Goal: Information Seeking & Learning: Find specific fact

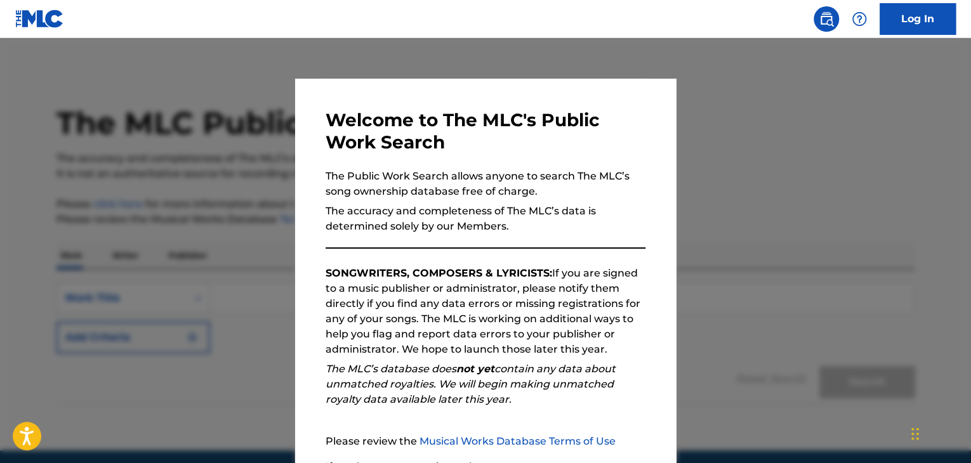
click at [823, 141] on div at bounding box center [485, 269] width 971 height 463
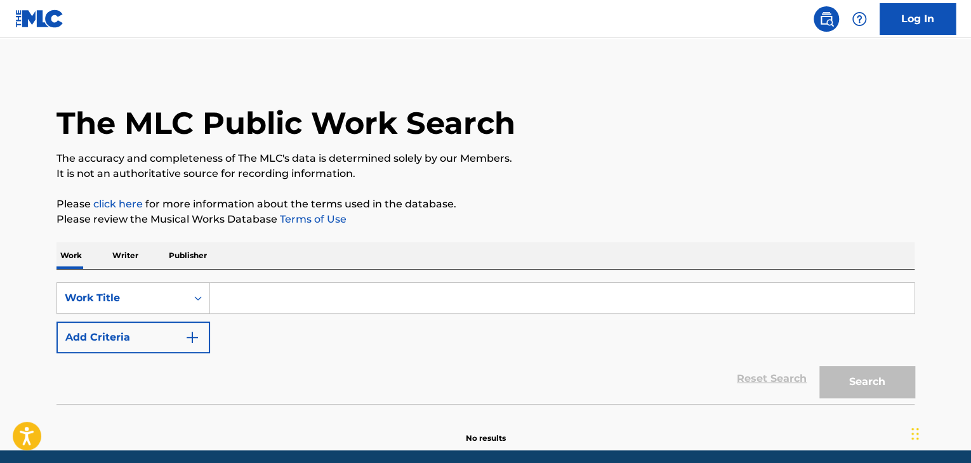
click at [336, 289] on input "Search Form" at bounding box center [562, 298] width 704 height 30
paste input "[PERSON_NAME]'S GREEN SHORE"
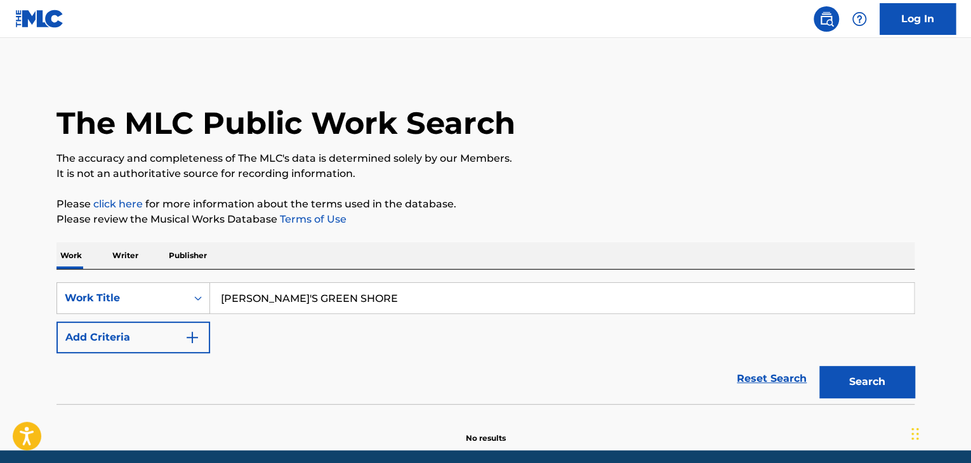
type input "[PERSON_NAME]'S GREEN SHORE"
click at [145, 341] on button "Add Criteria" at bounding box center [133, 338] width 154 height 32
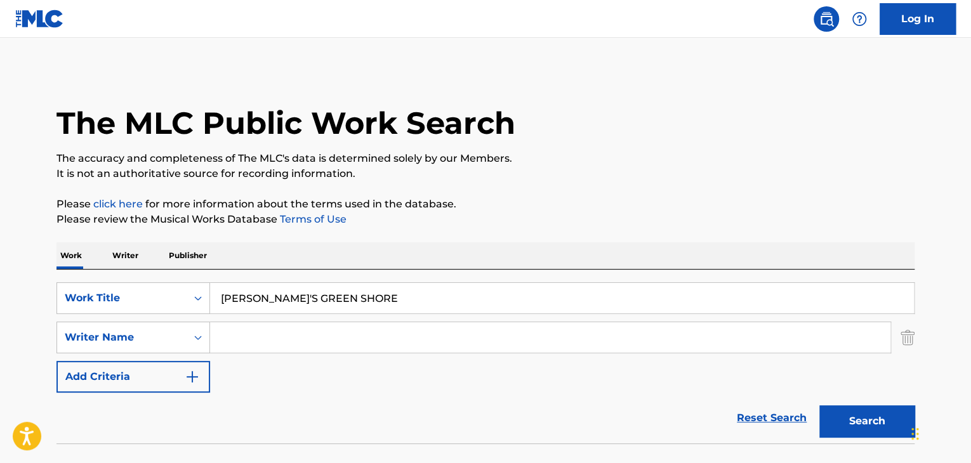
click at [340, 336] on input "Search Form" at bounding box center [550, 337] width 680 height 30
paste input "[PERSON_NAME] [PERSON_NAME]"
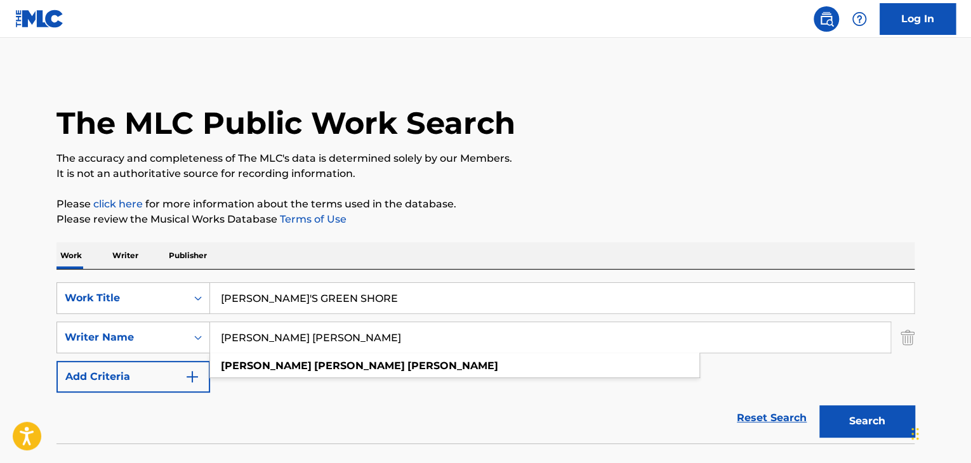
type input "[PERSON_NAME] [PERSON_NAME]"
click at [871, 425] on button "Search" at bounding box center [866, 422] width 95 height 32
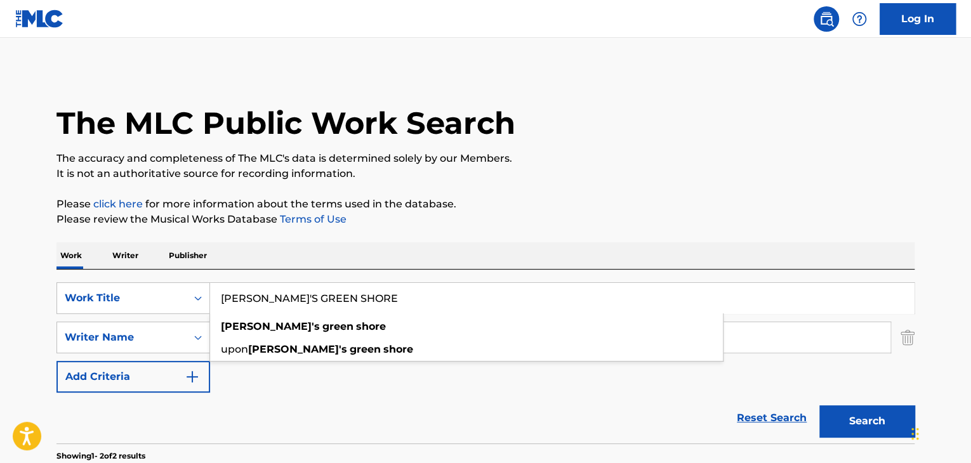
drag, startPoint x: 409, startPoint y: 296, endPoint x: 0, endPoint y: 305, distance: 408.9
click at [0, 305] on main "The MLC Public Work Search The accuracy and completeness of The MLC's data is d…" at bounding box center [485, 383] width 971 height 691
paste input "Dream [DEMOGRAPHIC_DATA]"
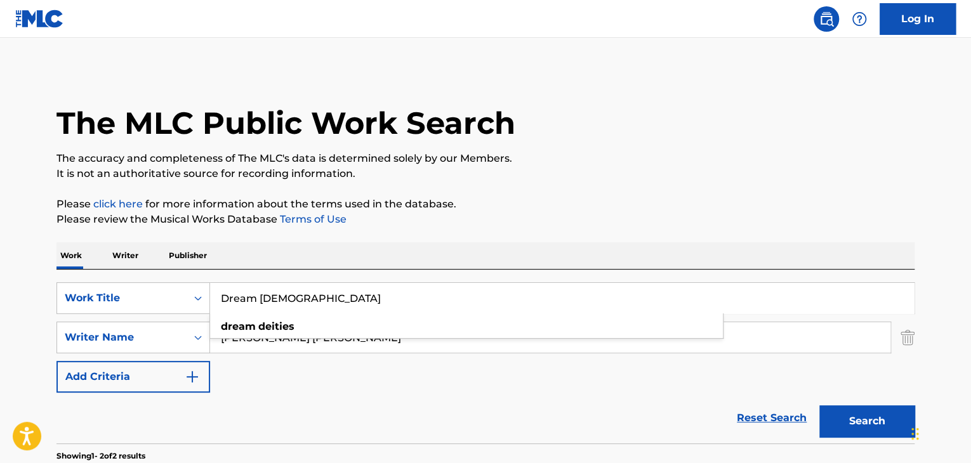
type input "Dream [DEMOGRAPHIC_DATA]"
click at [43, 310] on div "The MLC Public Work Search The accuracy and completeness of The MLC's data is d…" at bounding box center [485, 396] width 889 height 653
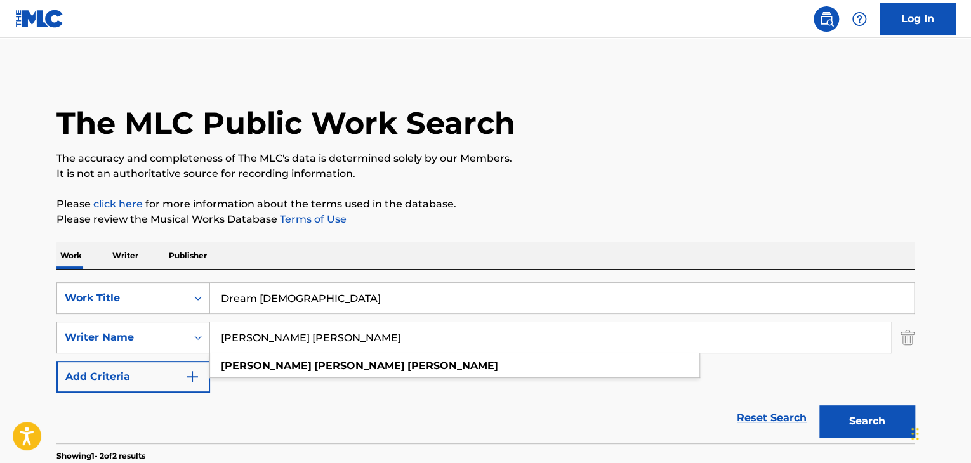
click at [390, 351] on input "[PERSON_NAME] [PERSON_NAME]" at bounding box center [550, 337] width 680 height 30
paste input "en [PERSON_NAME] [PERSON_NAME]"
type input "[PERSON_NAME] [PERSON_NAME]"
click at [856, 422] on button "Search" at bounding box center [866, 422] width 95 height 32
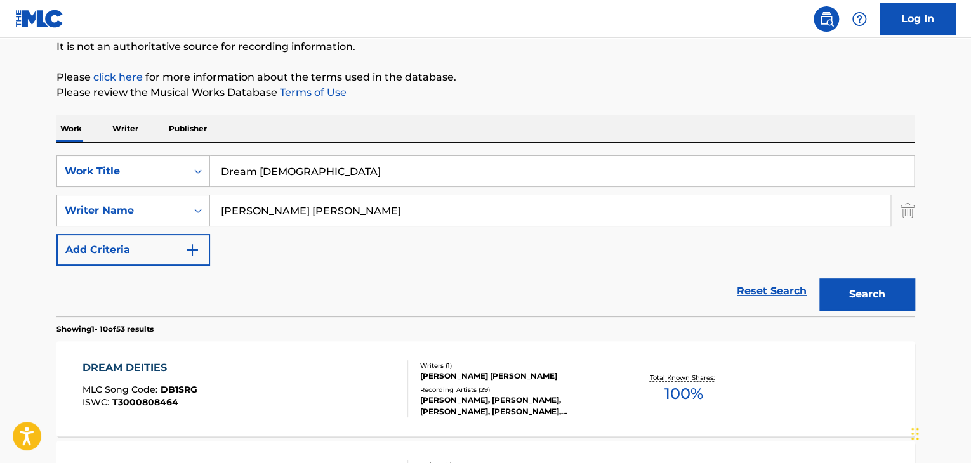
scroll to position [254, 0]
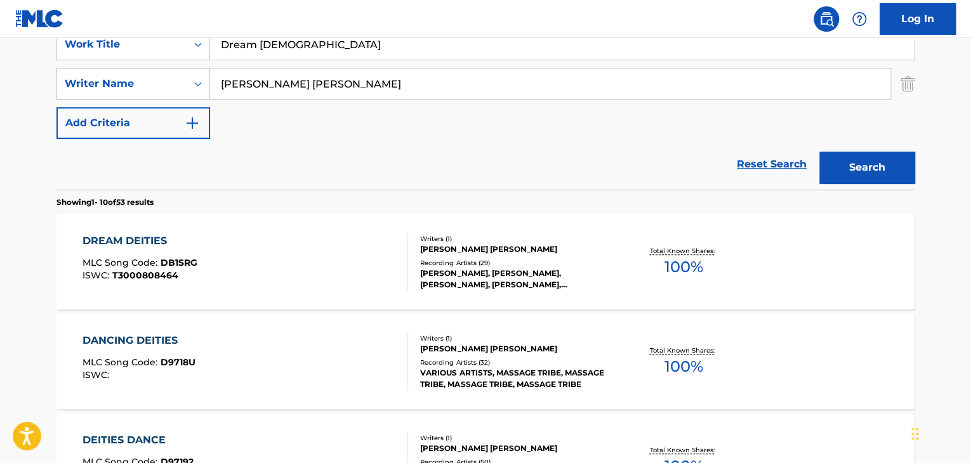
click at [131, 240] on div "DREAM DEITIES" at bounding box center [140, 241] width 115 height 15
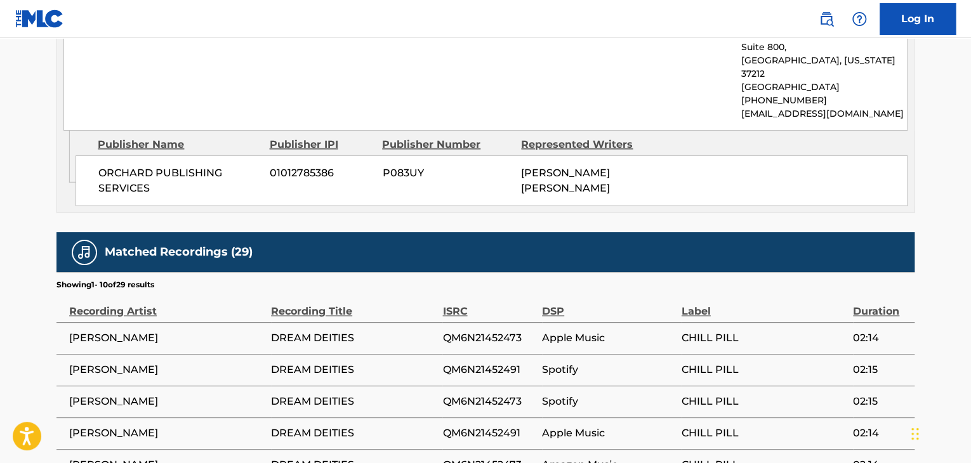
scroll to position [825, 0]
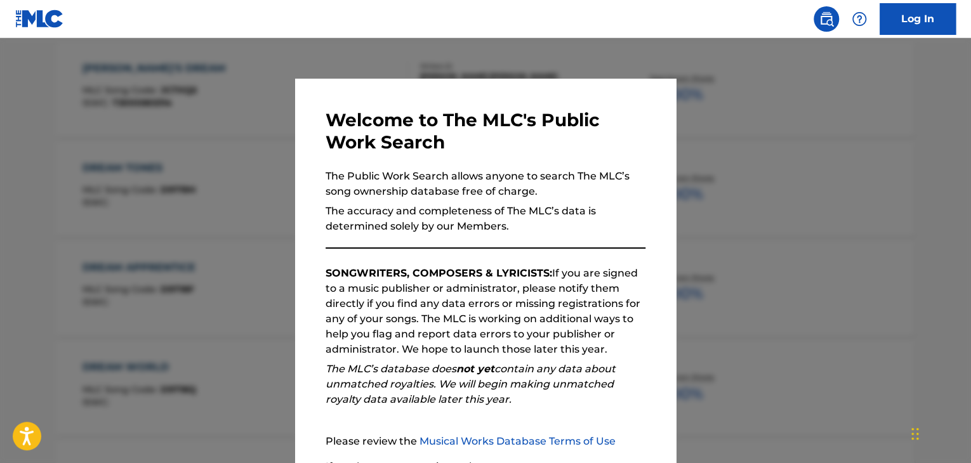
scroll to position [254, 0]
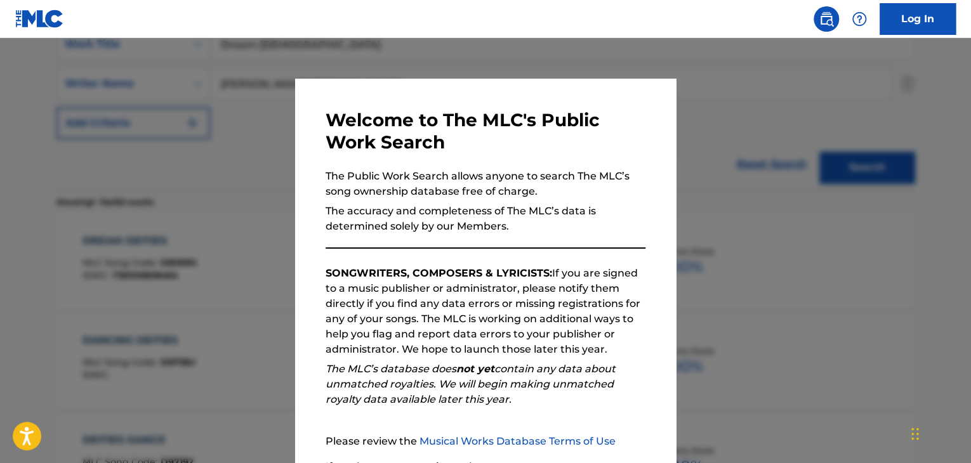
click at [870, 328] on div at bounding box center [485, 269] width 971 height 463
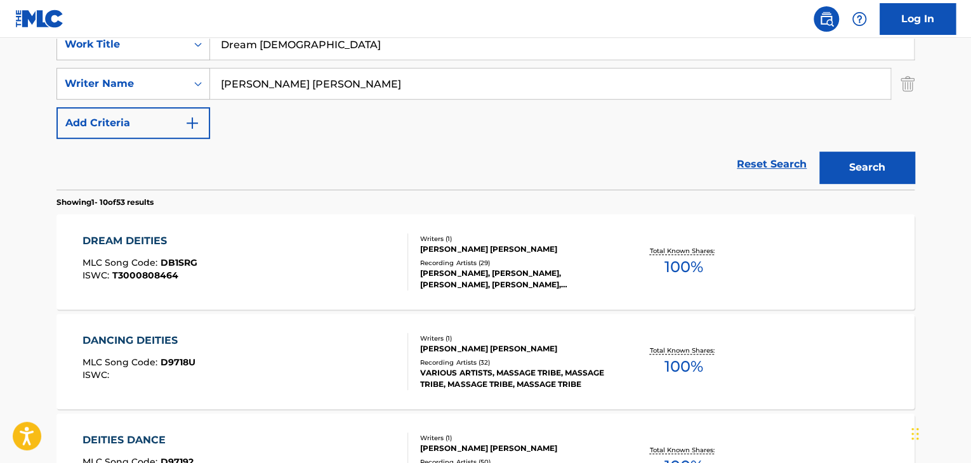
drag, startPoint x: 335, startPoint y: 48, endPoint x: 0, endPoint y: 42, distance: 334.6
paste input "Terrifyer"
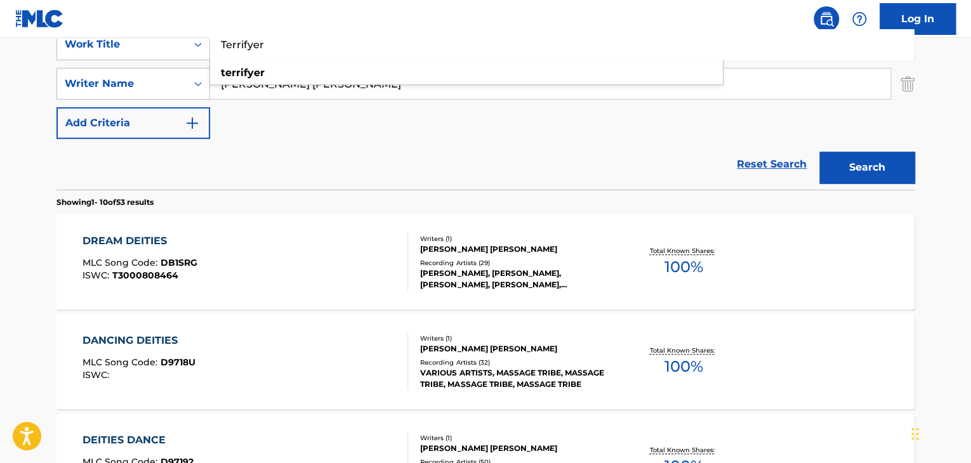
type input "Terrifyer"
click at [338, 86] on input "[PERSON_NAME] [PERSON_NAME]" at bounding box center [550, 84] width 680 height 30
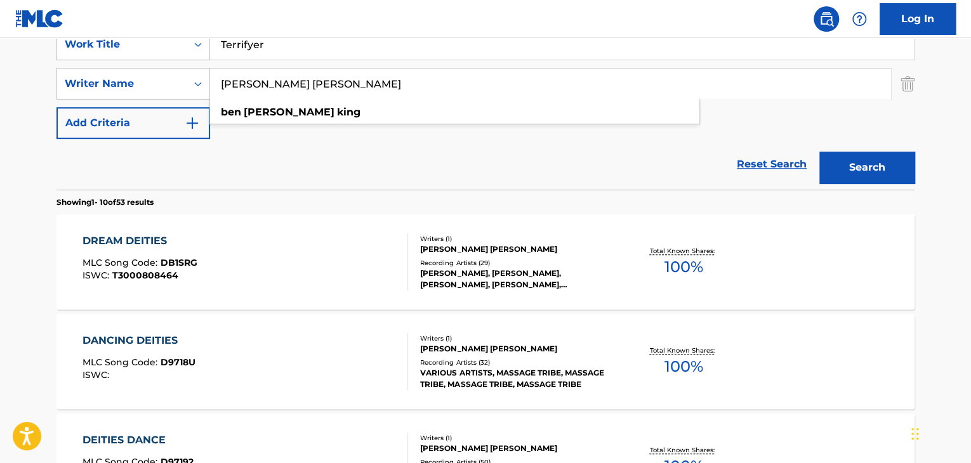
paste input "Pig Destroyer"
click at [884, 173] on button "Search" at bounding box center [866, 168] width 95 height 32
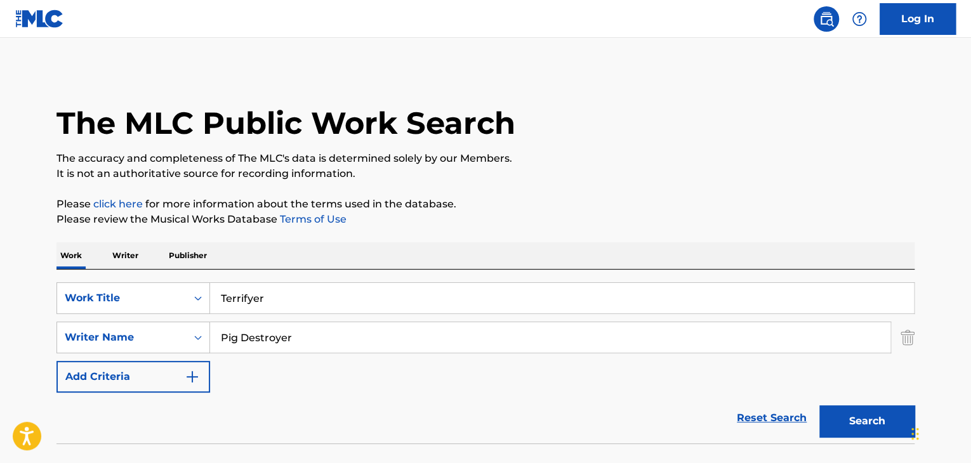
scroll to position [24, 0]
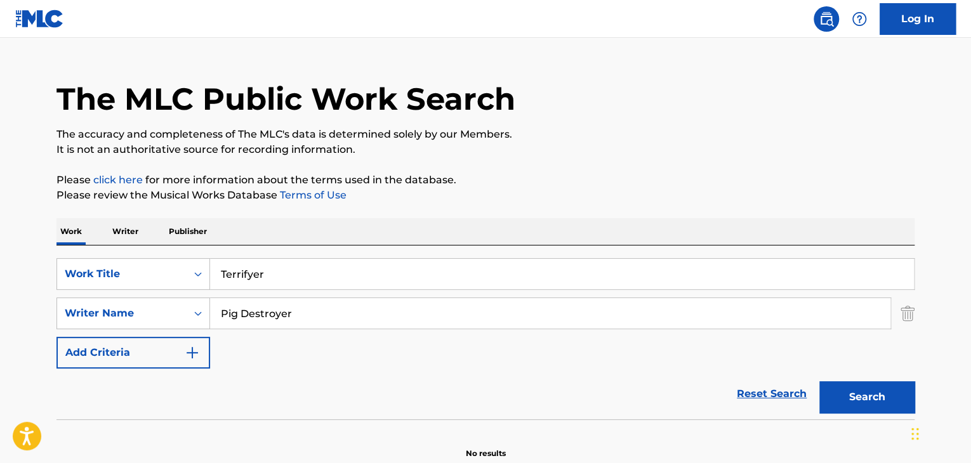
click at [852, 397] on button "Search" at bounding box center [866, 397] width 95 height 32
drag, startPoint x: 333, startPoint y: 307, endPoint x: 86, endPoint y: 308, distance: 247.5
click at [86, 308] on div "SearchWithCriteria7de59ae3-5d54-4857-82e3-5d6986dbe766 Writer Name Pig Destroyer" at bounding box center [485, 314] width 858 height 32
paste input "[PERSON_NAME]"
click at [13, 315] on main "The MLC Public Work Search The accuracy and completeness of The MLC's data is d…" at bounding box center [485, 240] width 971 height 452
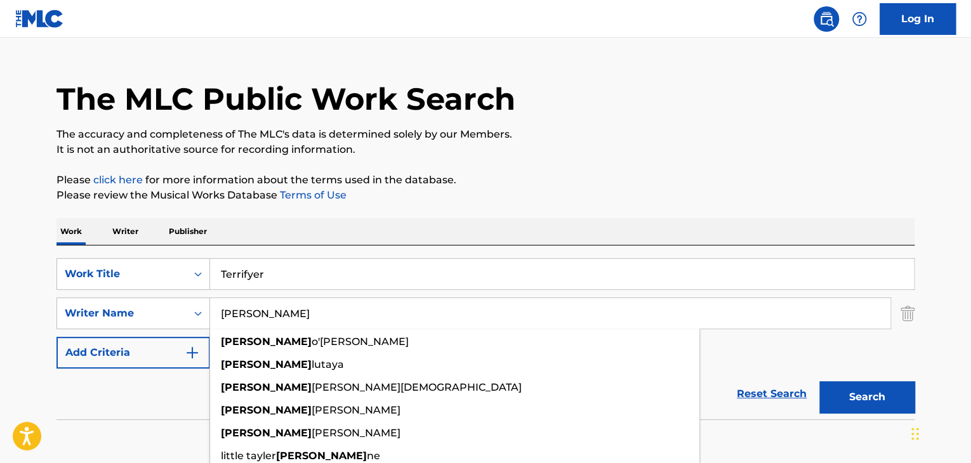
drag, startPoint x: 273, startPoint y: 315, endPoint x: 50, endPoint y: 293, distance: 224.5
click at [50, 293] on div "The MLC Public Work Search The accuracy and completeness of The MLC's data is d…" at bounding box center [485, 253] width 889 height 414
paste input "[PERSON_NAME]"
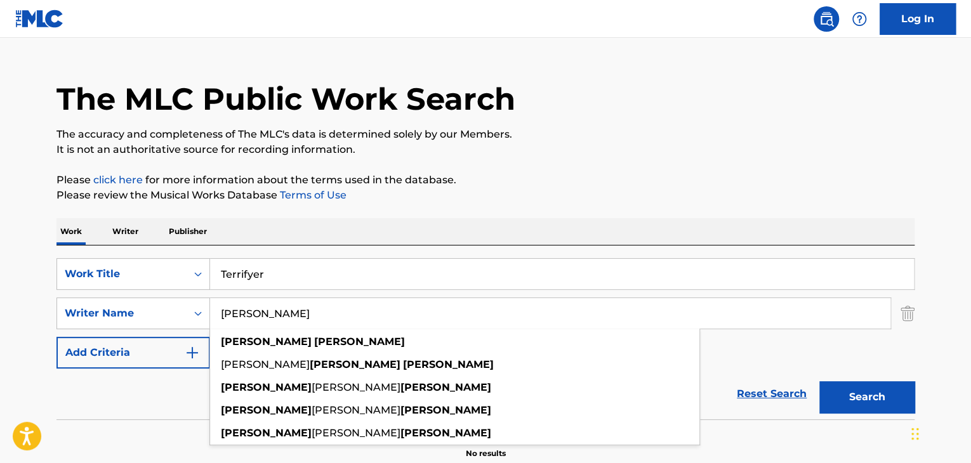
click at [574, 123] on div "The MLC Public Work Search" at bounding box center [485, 92] width 858 height 93
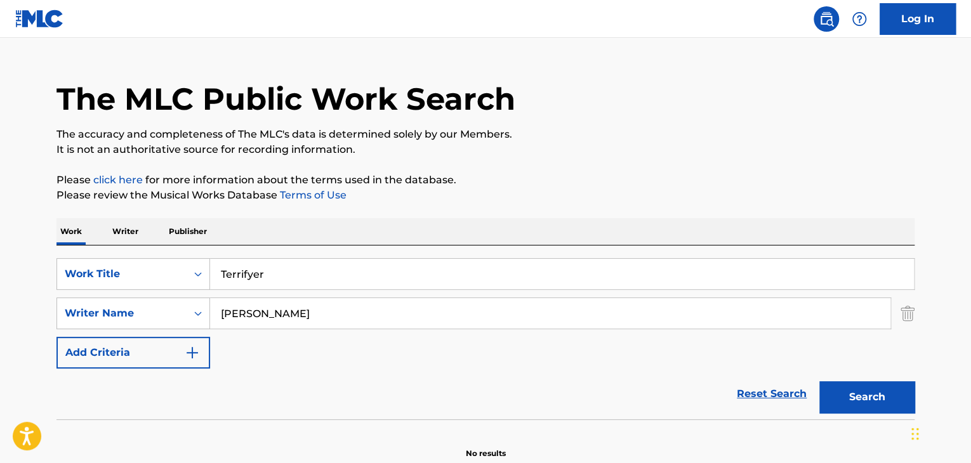
click at [870, 398] on button "Search" at bounding box center [866, 397] width 95 height 32
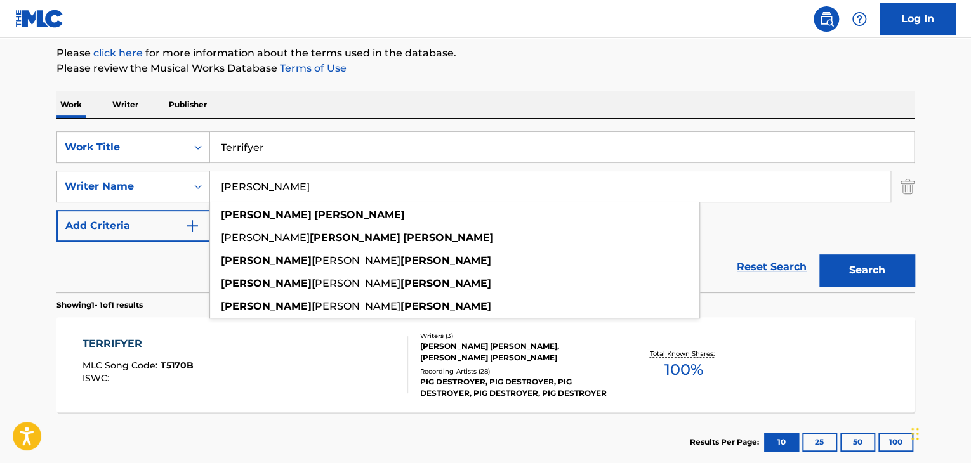
scroll to position [0, 0]
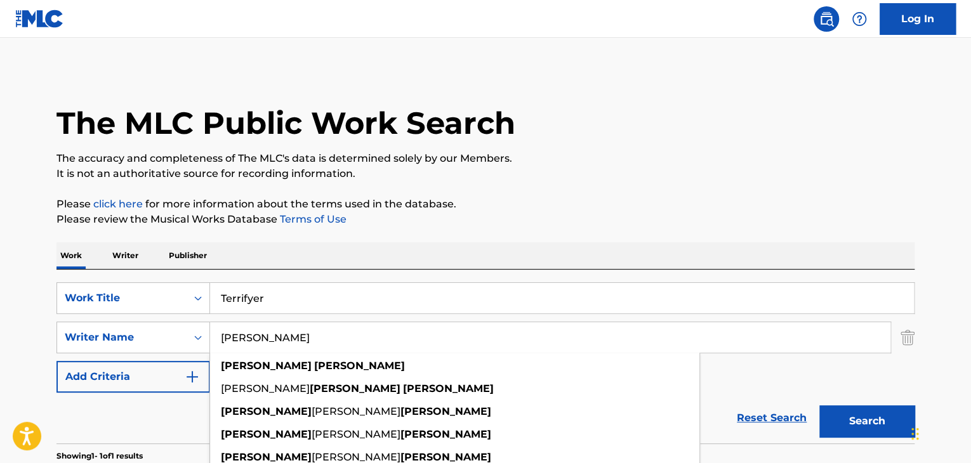
drag, startPoint x: 403, startPoint y: 192, endPoint x: 0, endPoint y: -40, distance: 464.9
click at [0, 0] on html "Accessibility Screen-Reader Guide, Feedback, and Issue Reporting | New window C…" at bounding box center [485, 231] width 971 height 463
paste input "[PERSON_NAME]"
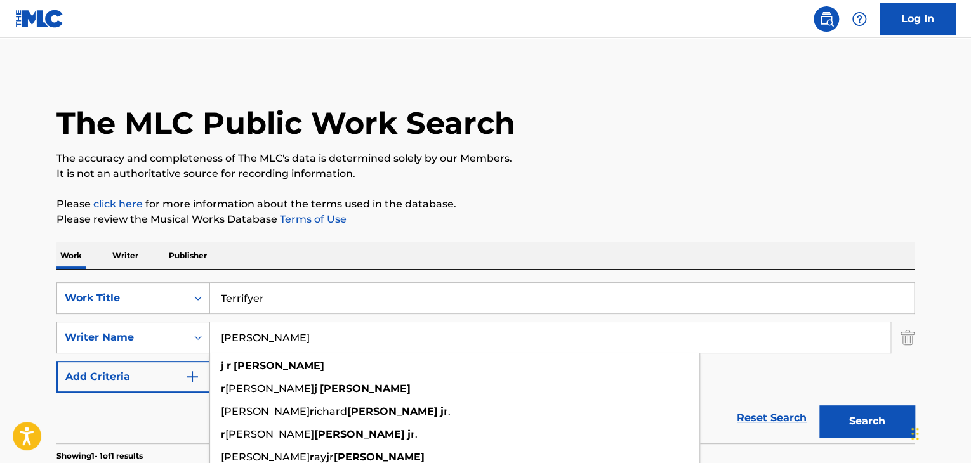
click at [872, 414] on button "Search" at bounding box center [866, 422] width 95 height 32
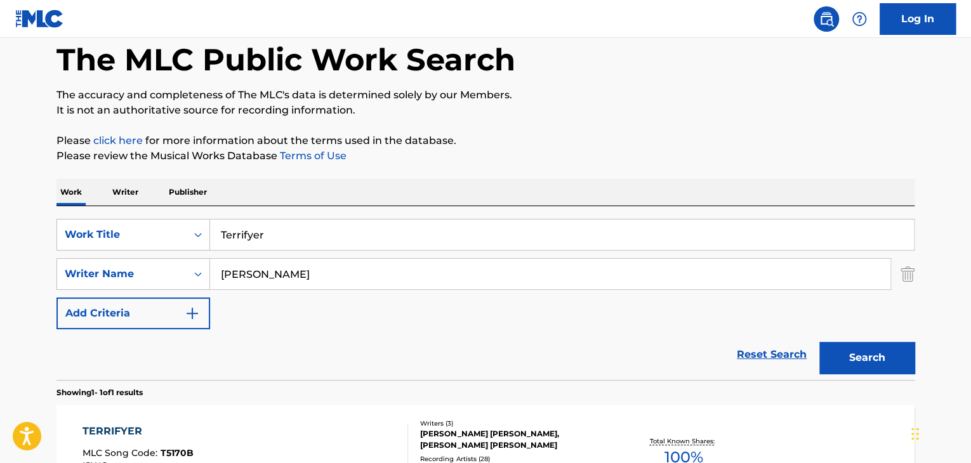
scroll to position [190, 0]
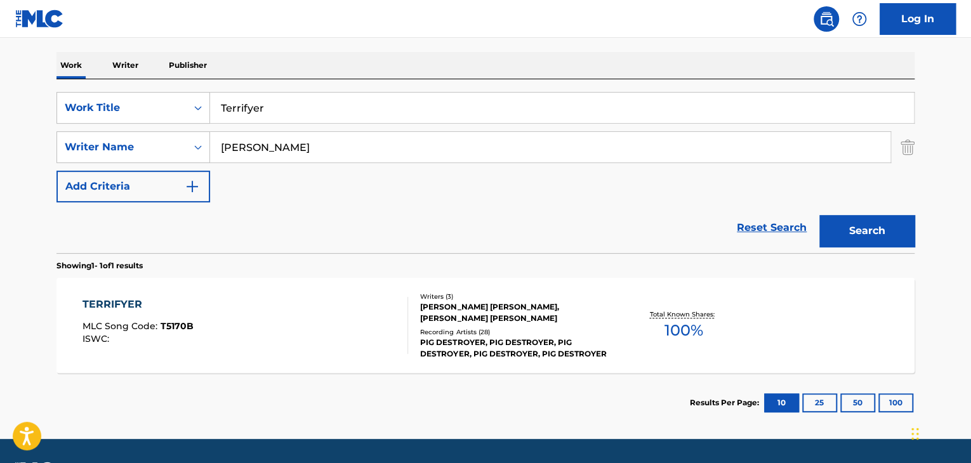
drag, startPoint x: 361, startPoint y: 147, endPoint x: 0, endPoint y: 140, distance: 360.6
click at [0, 147] on main "The MLC Public Work Search The accuracy and completeness of The MLC's data is d…" at bounding box center [485, 144] width 971 height 592
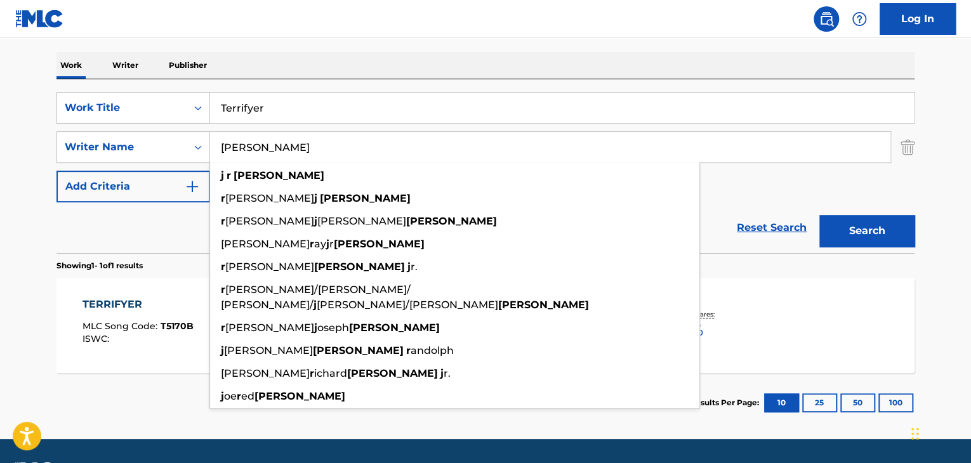
paste input "[PERSON_NAME]"
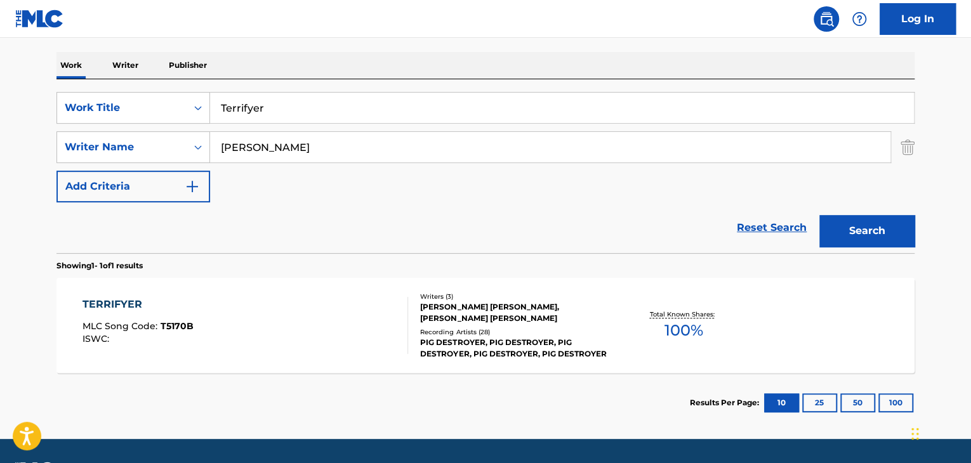
click at [7, 206] on main "The MLC Public Work Search The accuracy and completeness of The MLC's data is d…" at bounding box center [485, 144] width 971 height 592
click at [881, 222] on button "Search" at bounding box center [866, 231] width 95 height 32
drag, startPoint x: 368, startPoint y: 146, endPoint x: 0, endPoint y: 145, distance: 367.5
click at [0, 145] on main "The MLC Public Work Search The accuracy and completeness of The MLC's data is d…" at bounding box center [485, 144] width 971 height 592
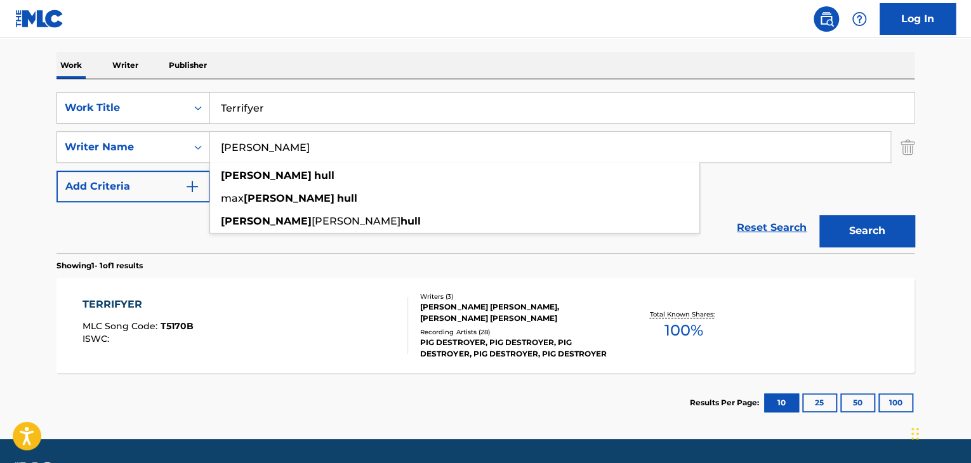
paste input "[PERSON_NAME]"
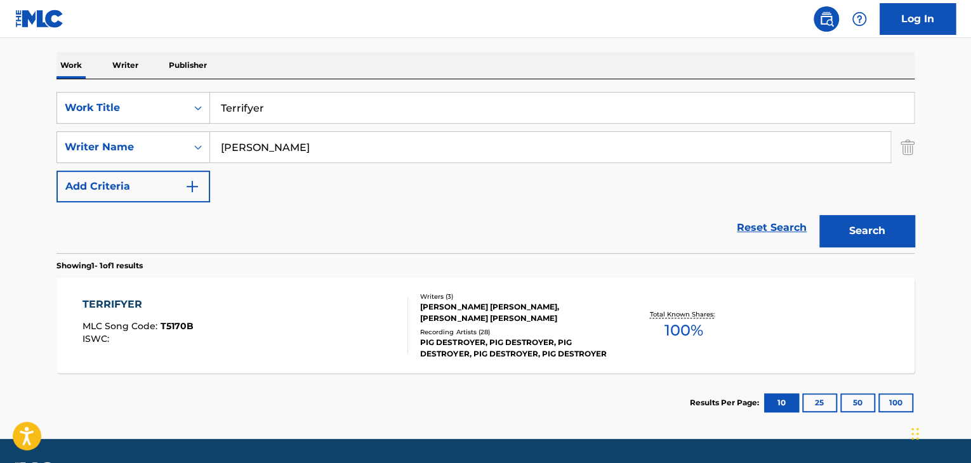
click at [866, 230] on button "Search" at bounding box center [866, 231] width 95 height 32
drag, startPoint x: 350, startPoint y: 149, endPoint x: 0, endPoint y: 123, distance: 351.3
click at [0, 123] on main "The MLC Public Work Search The accuracy and completeness of The MLC's data is d…" at bounding box center [485, 144] width 971 height 592
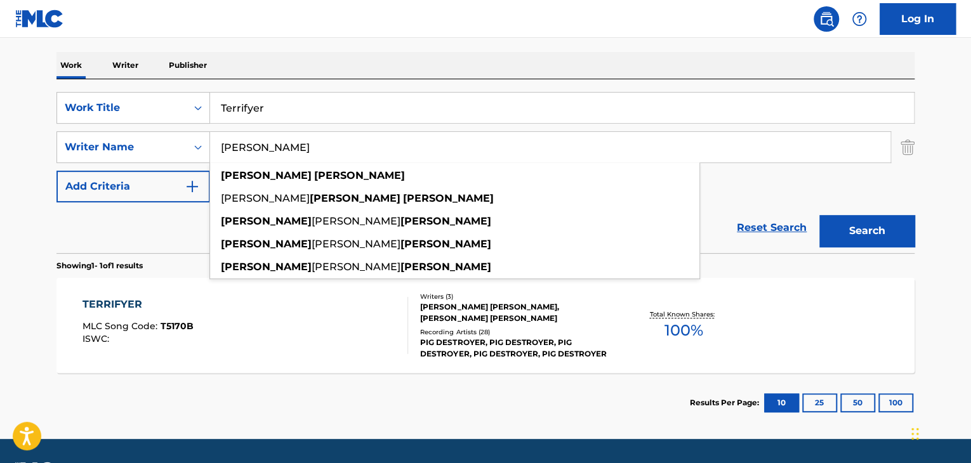
paste input "Pig Destroyer"
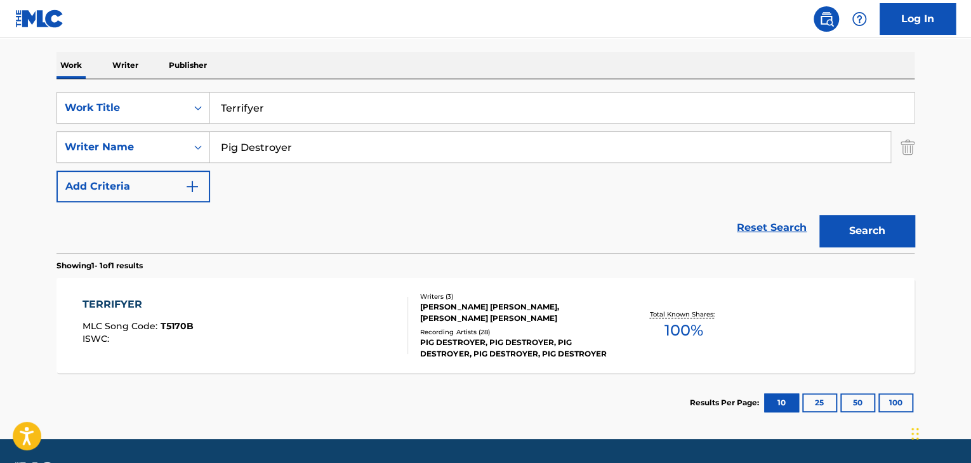
click at [345, 29] on nav "Log In" at bounding box center [485, 19] width 971 height 38
click at [884, 234] on button "Search" at bounding box center [866, 231] width 95 height 32
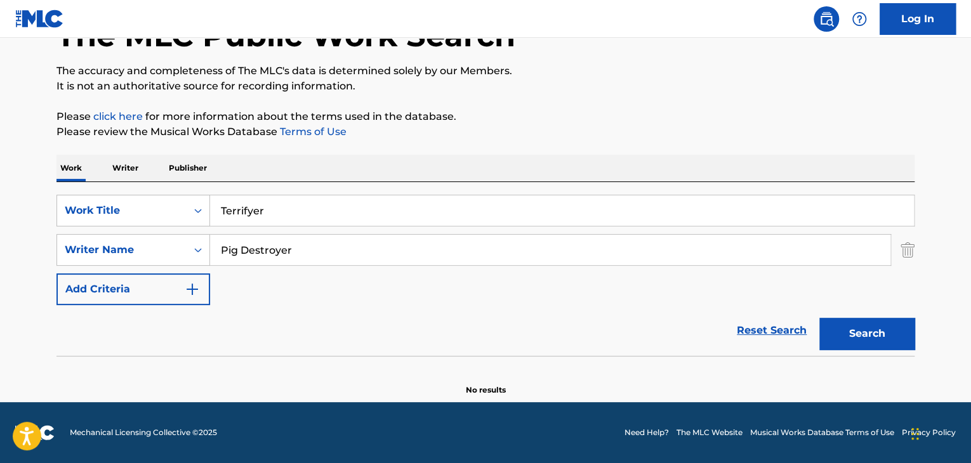
drag, startPoint x: 251, startPoint y: 248, endPoint x: 0, endPoint y: 245, distance: 251.4
click at [0, 245] on main "The MLC Public Work Search The accuracy and completeness of The MLC's data is d…" at bounding box center [485, 176] width 971 height 452
paste input "[PERSON_NAME]"
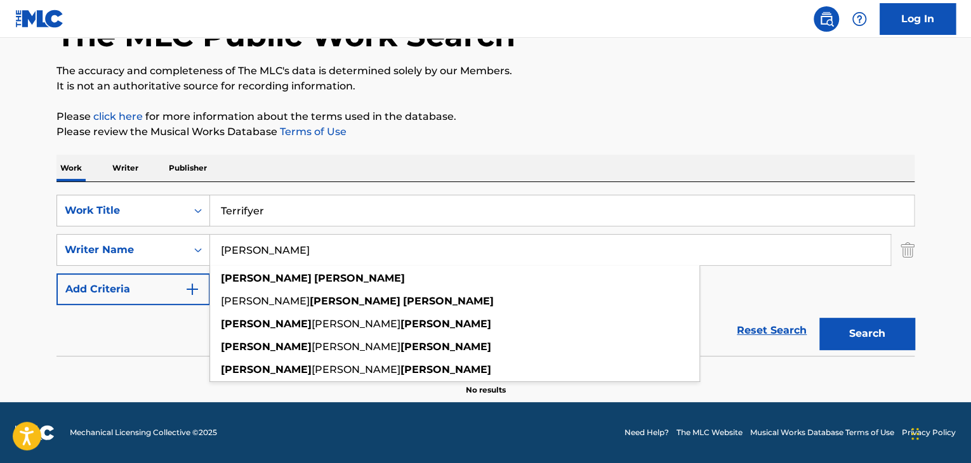
type input "[PERSON_NAME]"
click at [624, 92] on p "It is not an authoritative source for recording information." at bounding box center [485, 86] width 858 height 15
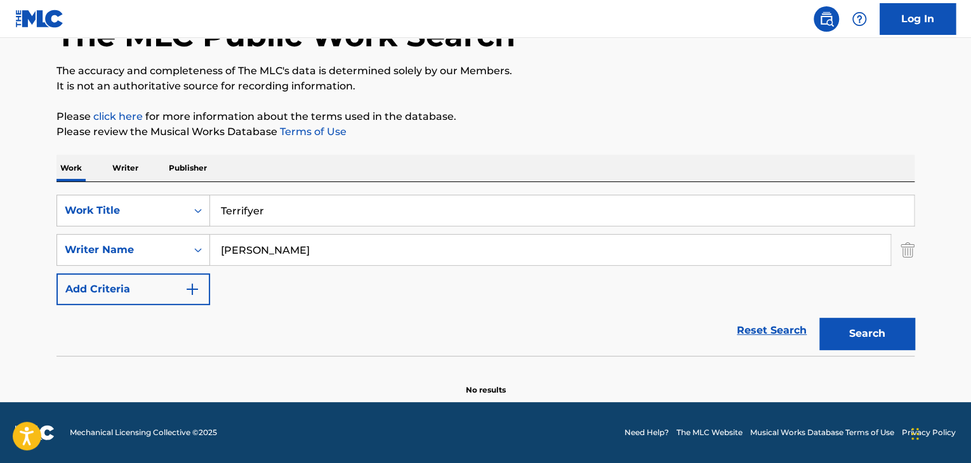
click at [877, 329] on button "Search" at bounding box center [866, 334] width 95 height 32
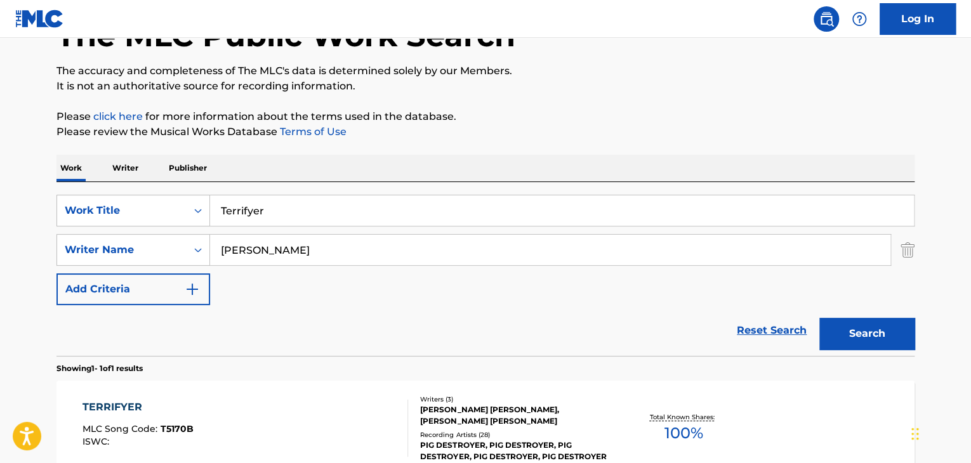
drag, startPoint x: 329, startPoint y: 214, endPoint x: 0, endPoint y: 175, distance: 331.1
click at [0, 175] on main "The MLC Public Work Search The accuracy and completeness of The MLC's data is d…" at bounding box center [485, 246] width 971 height 592
paste input "Misanthropiz"
type input "Misanthropizer"
click at [233, 287] on div "SearchWithCriteria0cc4112a-d906-475e-b896-0d756a4f1a06 Work Title Misanthropize…" at bounding box center [485, 250] width 858 height 110
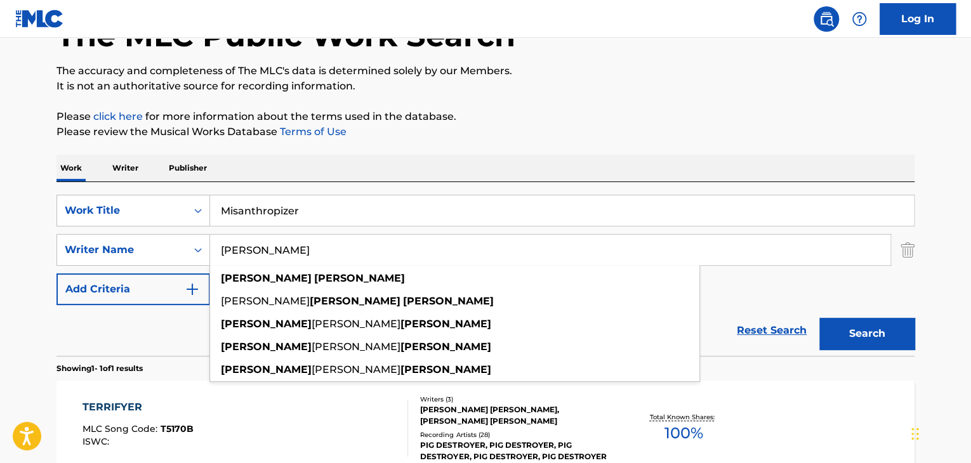
drag, startPoint x: 328, startPoint y: 258, endPoint x: 0, endPoint y: 198, distance: 332.9
click at [0, 199] on main "The MLC Public Work Search The accuracy and completeness of The MLC's data is d…" at bounding box center [485, 246] width 971 height 592
paste input "Iron Monkey"
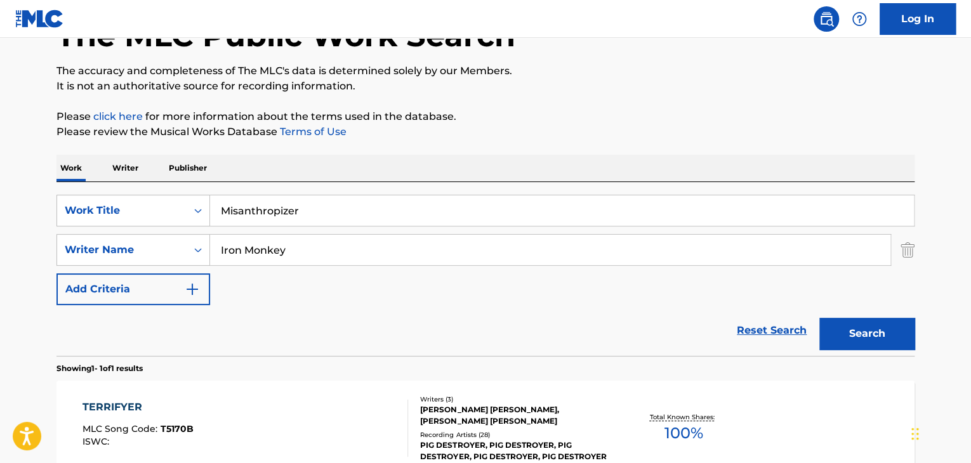
click at [887, 329] on button "Search" at bounding box center [866, 334] width 95 height 32
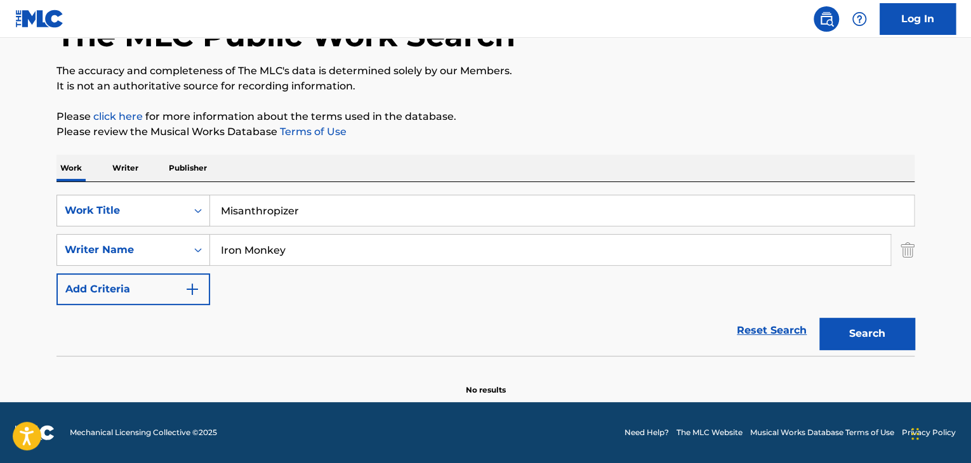
click at [884, 329] on button "Search" at bounding box center [866, 334] width 95 height 32
drag, startPoint x: 373, startPoint y: 252, endPoint x: 0, endPoint y: 216, distance: 375.0
click at [0, 222] on main "The MLC Public Work Search The accuracy and completeness of The MLC's data is d…" at bounding box center [485, 176] width 971 height 452
paste input "[PERSON_NAME]"
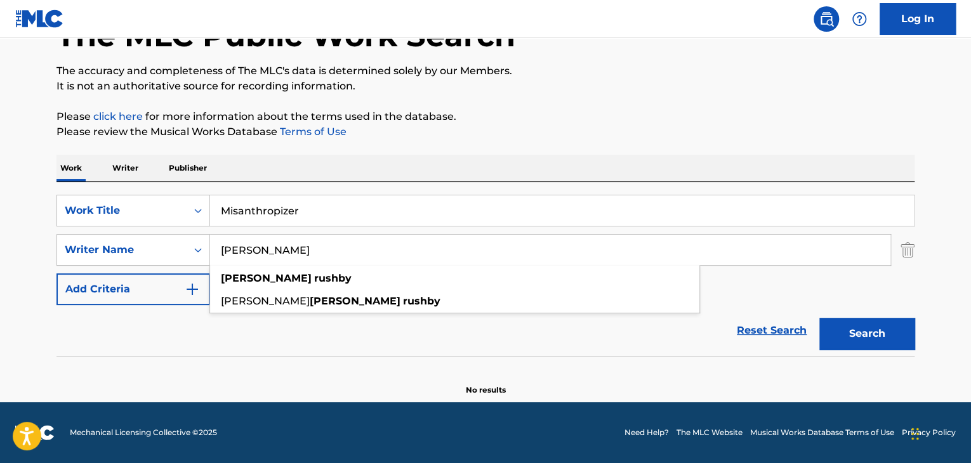
type input "[PERSON_NAME]"
click at [884, 335] on button "Search" at bounding box center [866, 334] width 95 height 32
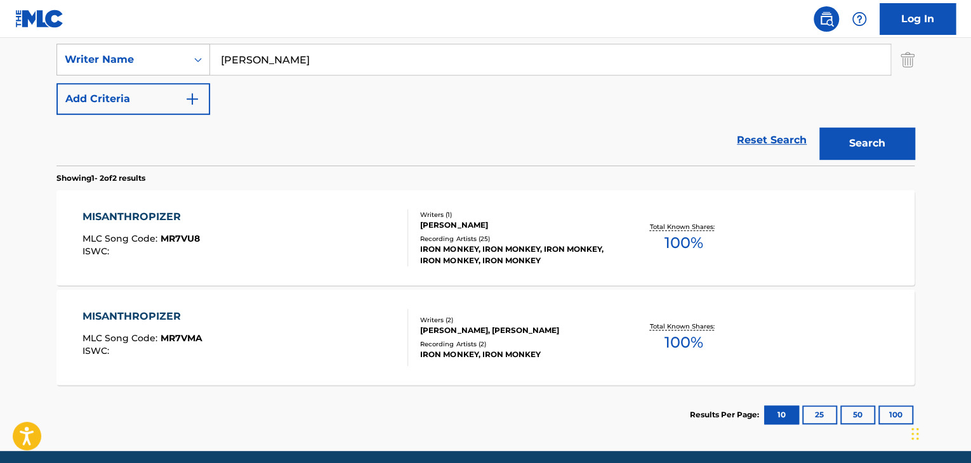
scroll to position [215, 0]
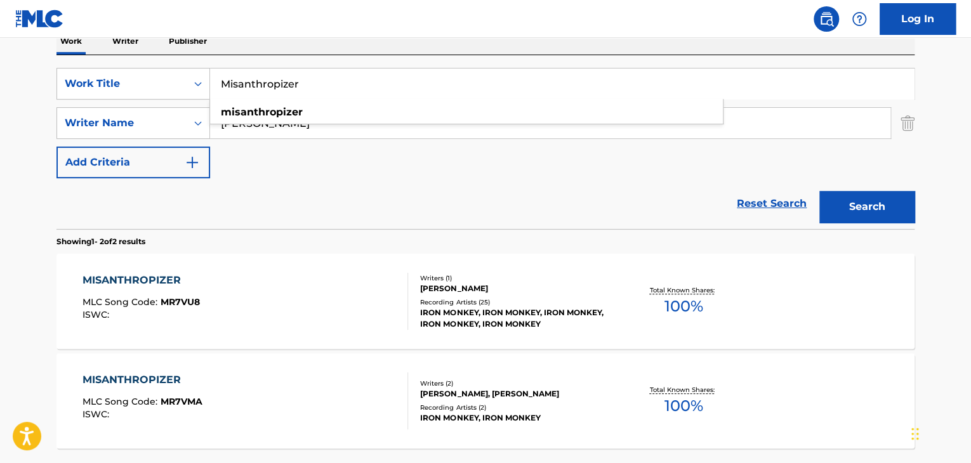
drag, startPoint x: 336, startPoint y: 83, endPoint x: 0, endPoint y: 69, distance: 336.7
click at [0, 72] on main "The MLC Public Work Search The accuracy and completeness of The MLC's data is d…" at bounding box center [485, 169] width 971 height 691
paste input "Final Bloodbath"
type input "Final Bloodbath"
click at [314, 164] on div "SearchWithCriteria0cc4112a-d906-475e-b896-0d756a4f1a06 Work Title Final Bloodba…" at bounding box center [485, 123] width 858 height 110
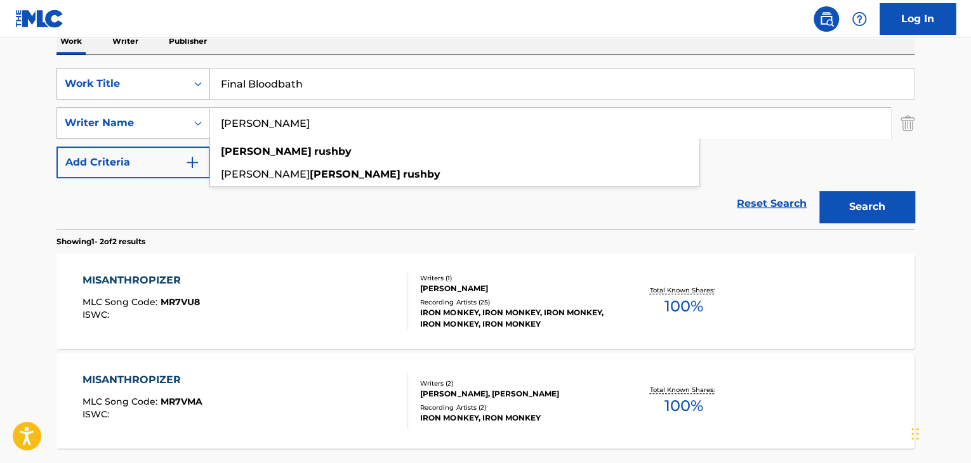
drag, startPoint x: 327, startPoint y: 126, endPoint x: 94, endPoint y: 96, distance: 234.8
click at [99, 99] on div "SearchWithCriteria0cc4112a-d906-475e-b896-0d756a4f1a06 Work Title Final Bloodba…" at bounding box center [485, 123] width 858 height 110
paste input "Mortician"
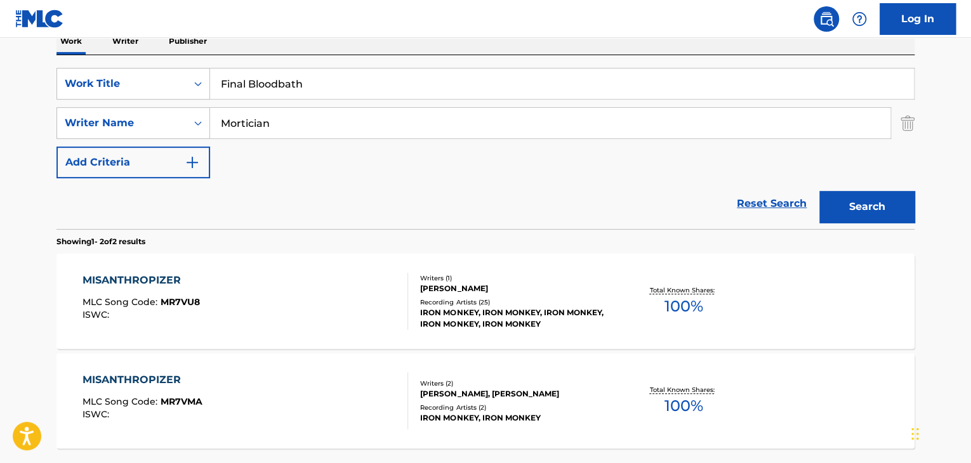
click at [867, 201] on button "Search" at bounding box center [866, 207] width 95 height 32
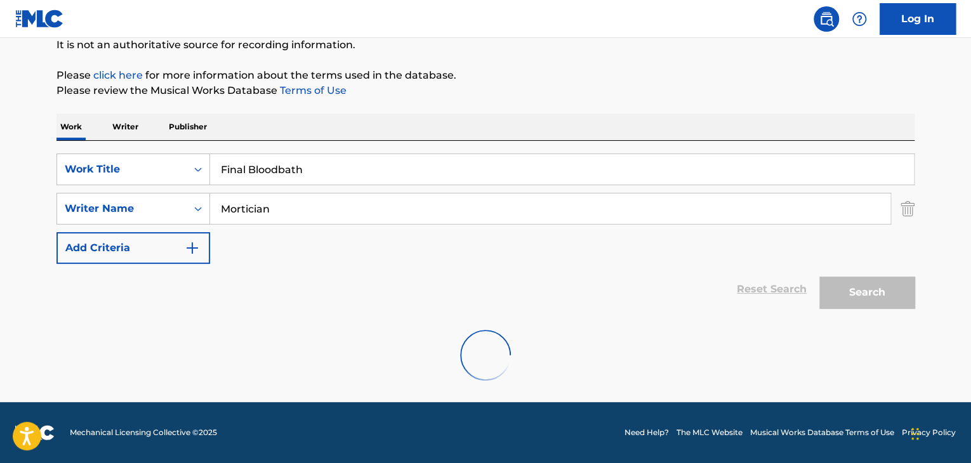
scroll to position [88, 0]
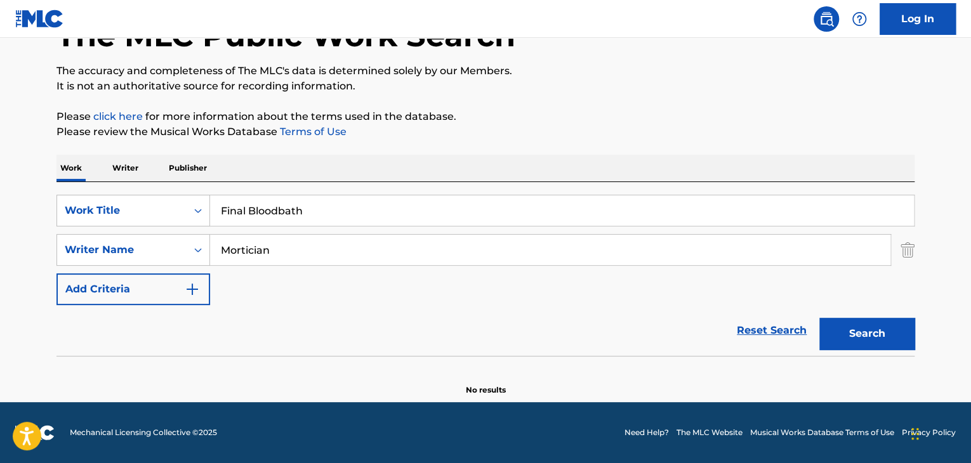
click at [310, 239] on input "Mortician" at bounding box center [550, 250] width 680 height 30
paste input "[PERSON_NAME]"
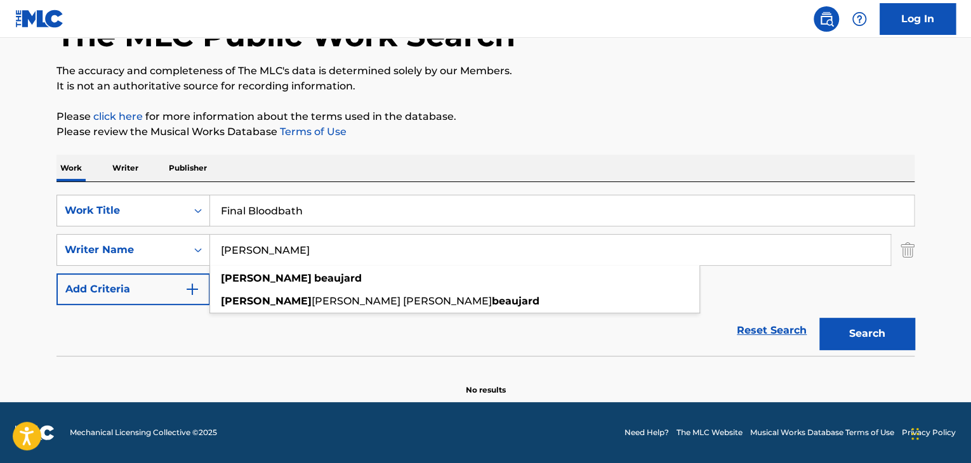
type input "[PERSON_NAME]"
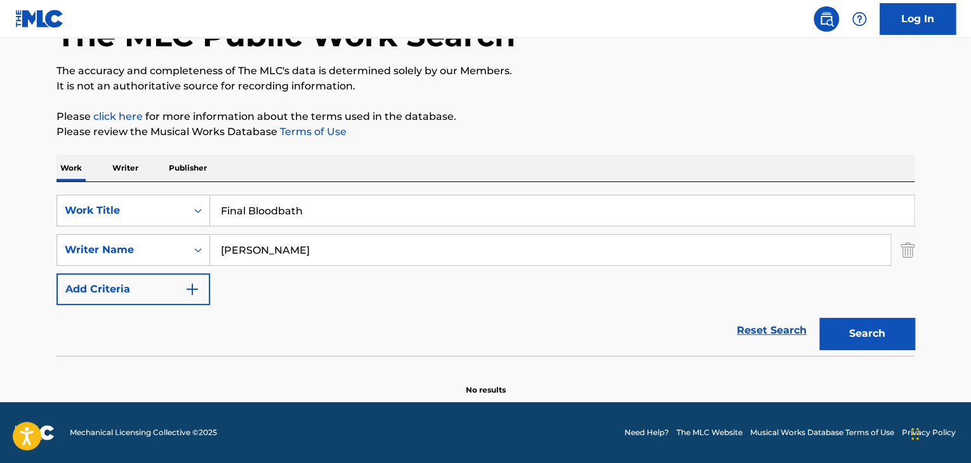
click at [866, 332] on button "Search" at bounding box center [866, 334] width 95 height 32
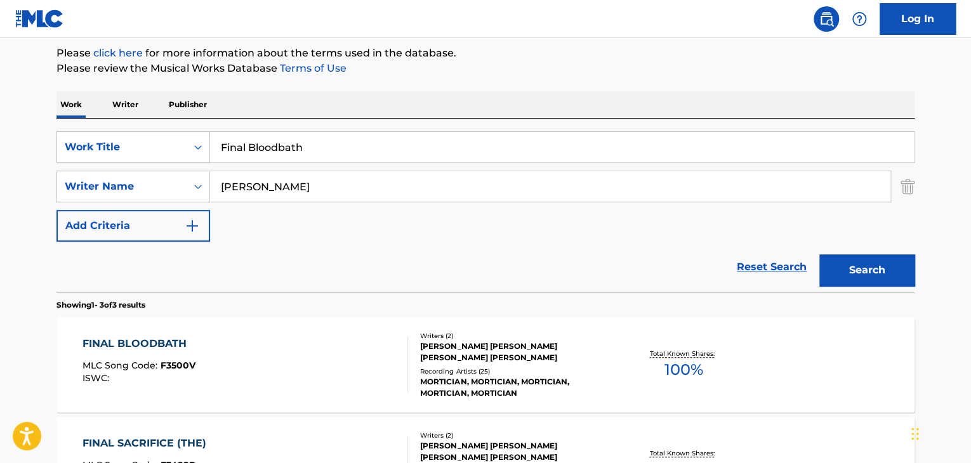
scroll to position [215, 0]
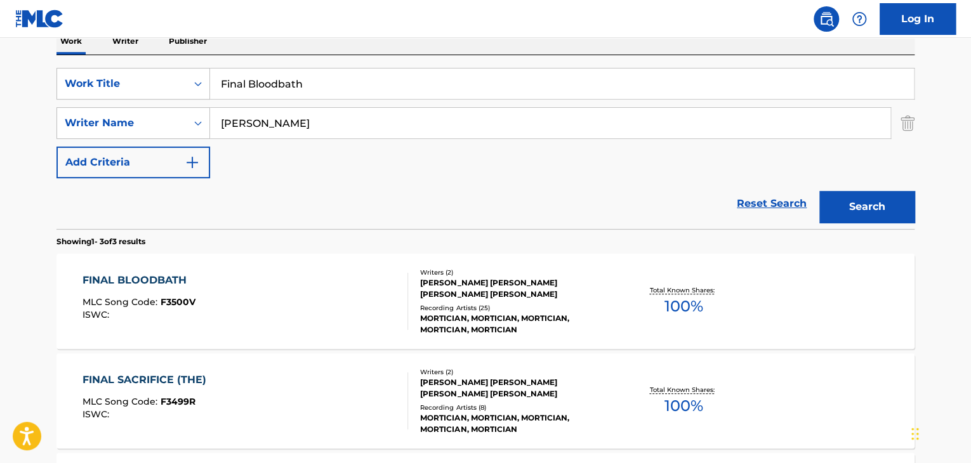
drag, startPoint x: 348, startPoint y: 87, endPoint x: 0, endPoint y: 31, distance: 352.9
click at [0, 31] on div "Log In The MLC Public Work Search The accuracy and completeness of The MLC's da…" at bounding box center [485, 230] width 971 height 890
paste input "Nightmare"
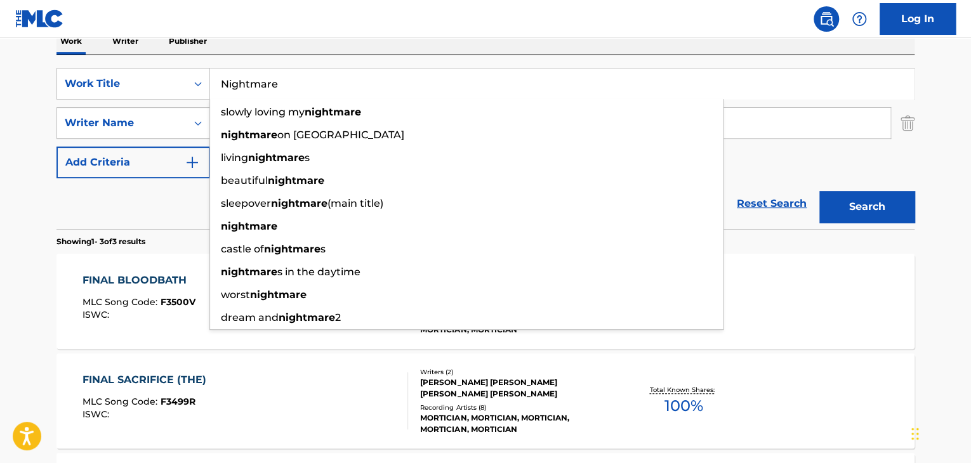
type input "Nightmare"
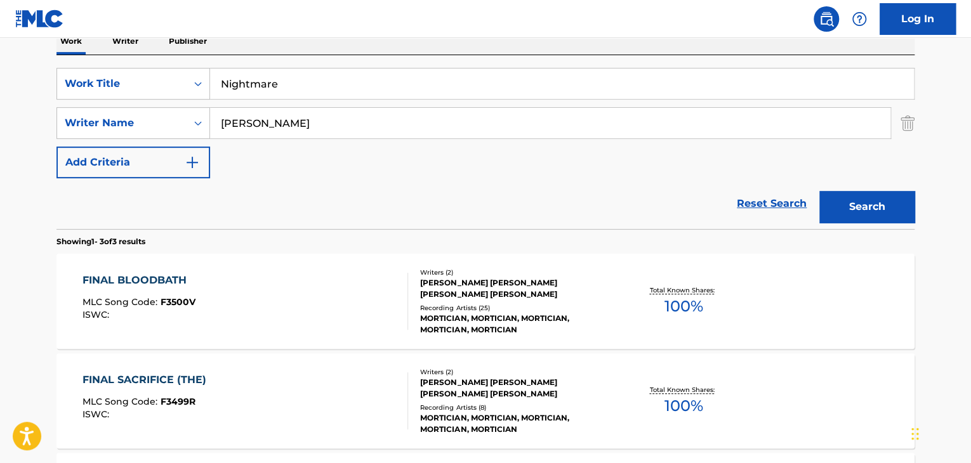
click at [21, 249] on main "The MLC Public Work Search The accuracy and completeness of The MLC's data is d…" at bounding box center [485, 219] width 971 height 791
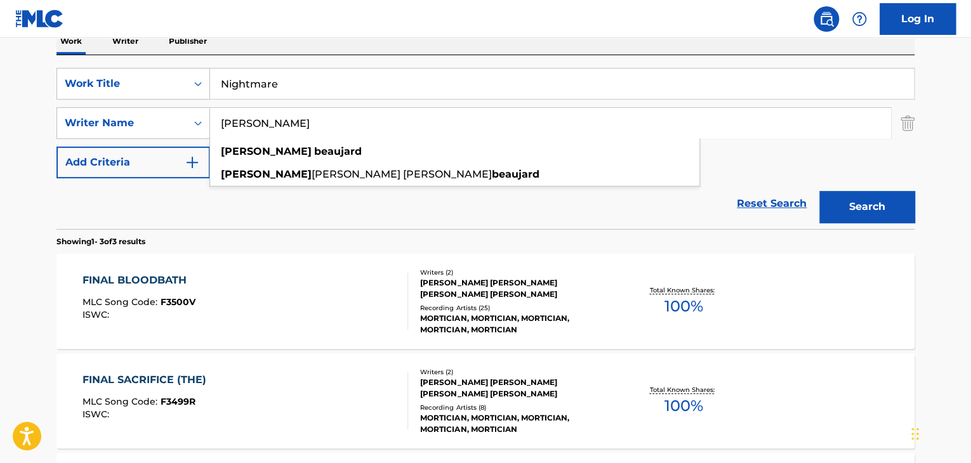
drag, startPoint x: 352, startPoint y: 125, endPoint x: 0, endPoint y: 112, distance: 351.9
click at [0, 116] on main "The MLC Public Work Search The accuracy and completeness of The MLC's data is d…" at bounding box center [485, 219] width 971 height 791
paste input "G.I.S.M."
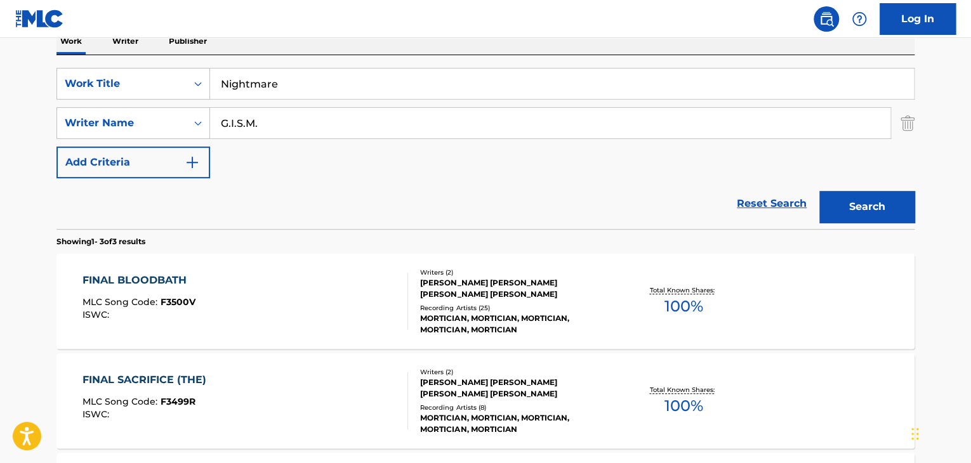
click at [859, 207] on button "Search" at bounding box center [866, 207] width 95 height 32
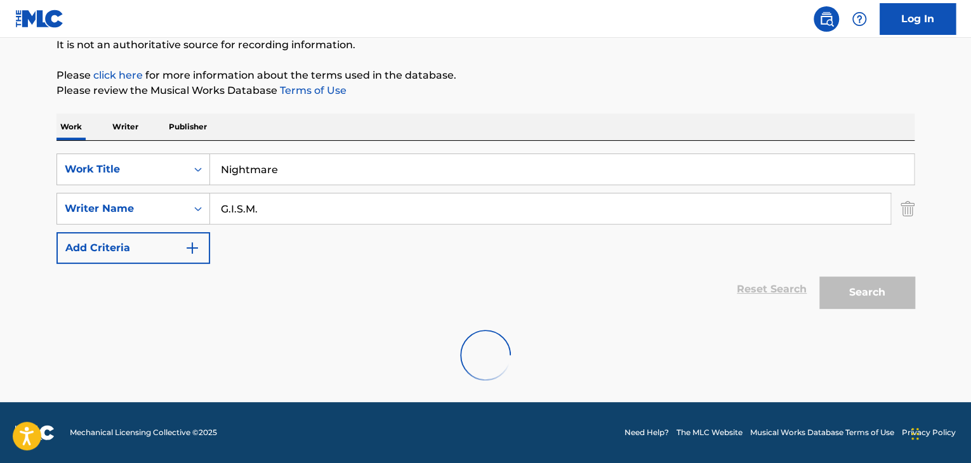
scroll to position [88, 0]
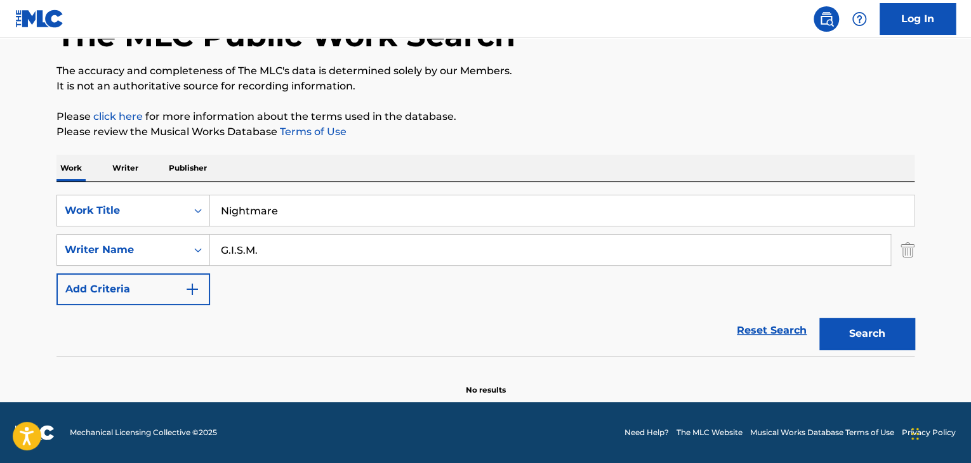
drag, startPoint x: 306, startPoint y: 262, endPoint x: 0, endPoint y: 194, distance: 313.4
click at [0, 196] on main "The MLC Public Work Search The accuracy and completeness of The MLC's data is d…" at bounding box center [485, 176] width 971 height 452
paste input "[PERSON_NAME]"
type input "[PERSON_NAME]"
click at [885, 336] on button "Search" at bounding box center [866, 334] width 95 height 32
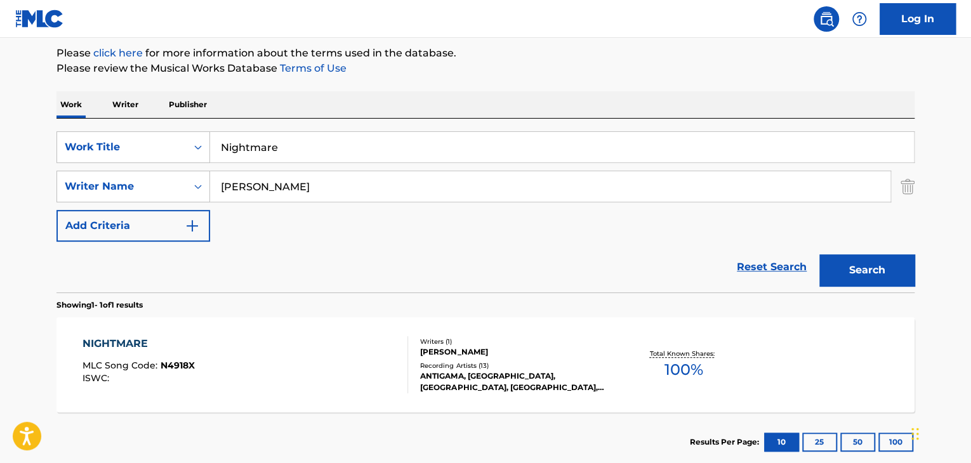
scroll to position [215, 0]
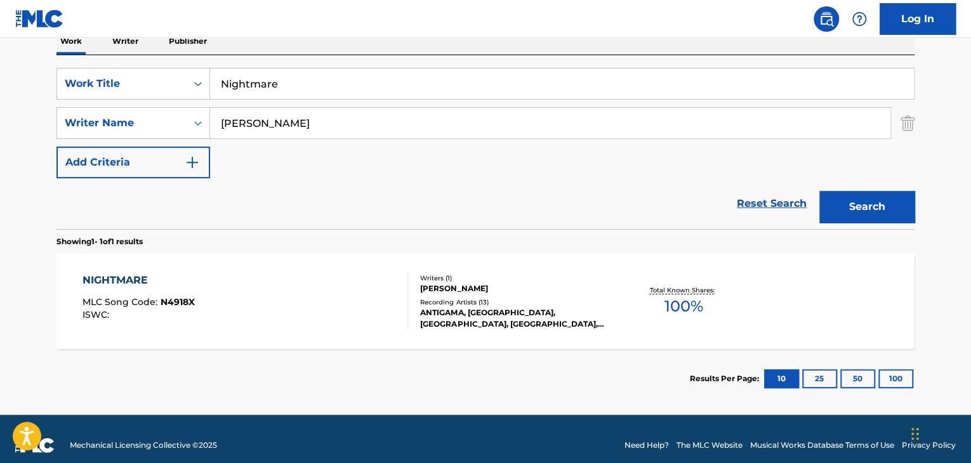
click at [140, 284] on div "NIGHTMARE" at bounding box center [139, 280] width 112 height 15
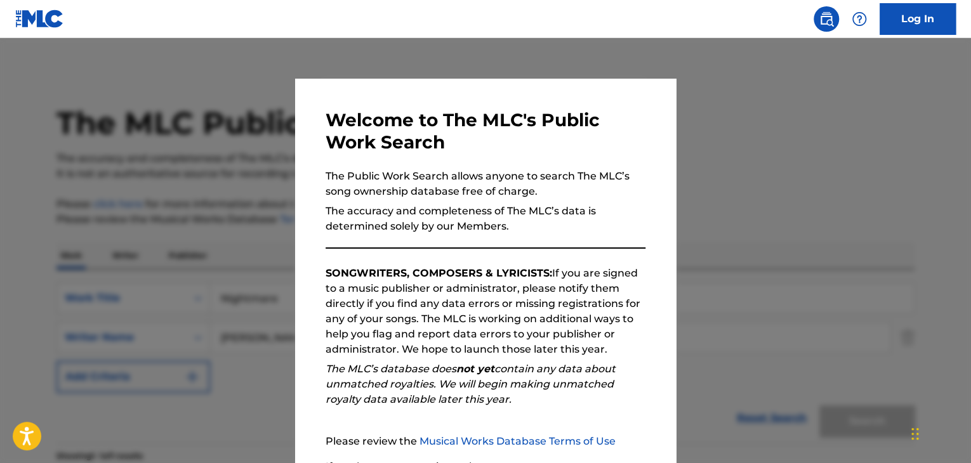
scroll to position [155, 0]
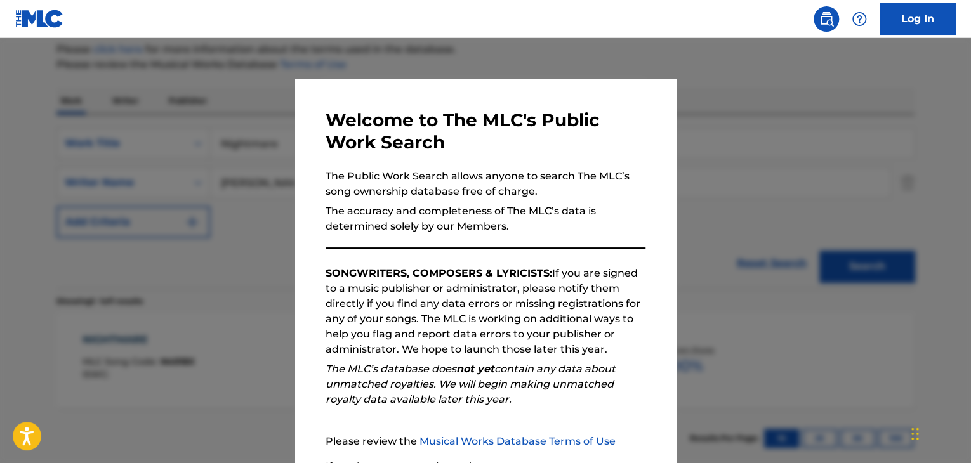
click at [720, 181] on div at bounding box center [485, 269] width 971 height 463
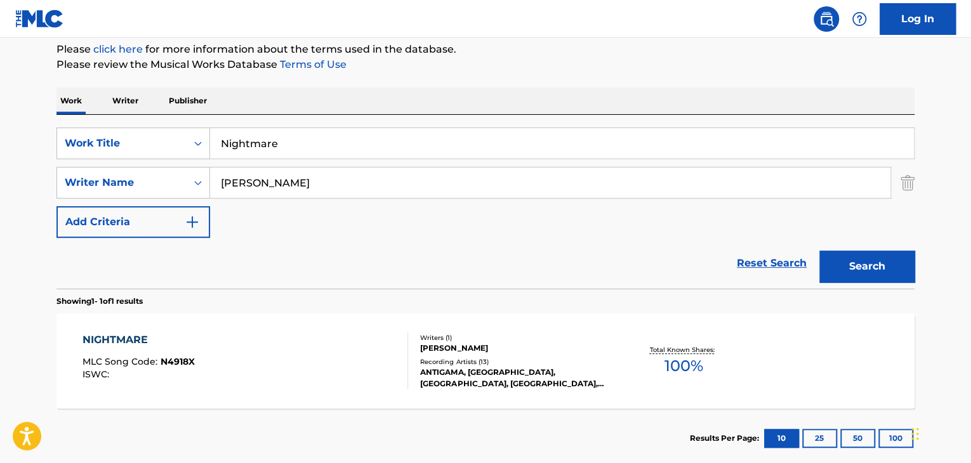
drag, startPoint x: 316, startPoint y: 178, endPoint x: 0, endPoint y: 112, distance: 323.0
click at [0, 122] on main "The MLC Public Work Search The accuracy and completeness of The MLC's data is d…" at bounding box center [485, 179] width 971 height 592
paste input "[PERSON_NAME]"
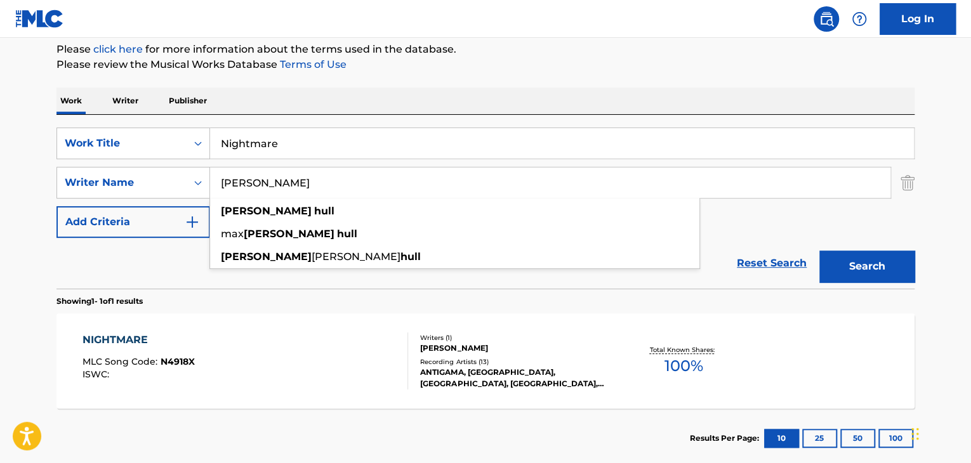
click at [520, 66] on p "Please review the Musical Works Database Terms of Use" at bounding box center [485, 64] width 858 height 15
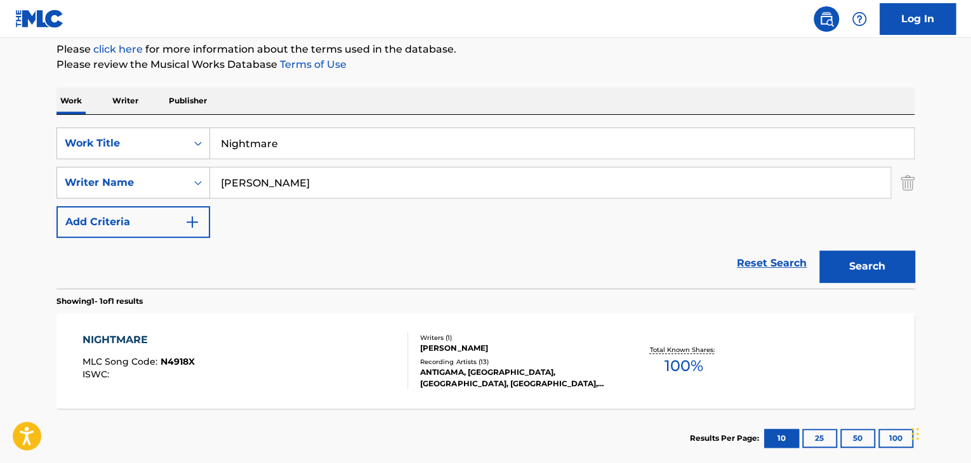
click at [896, 270] on button "Search" at bounding box center [866, 267] width 95 height 32
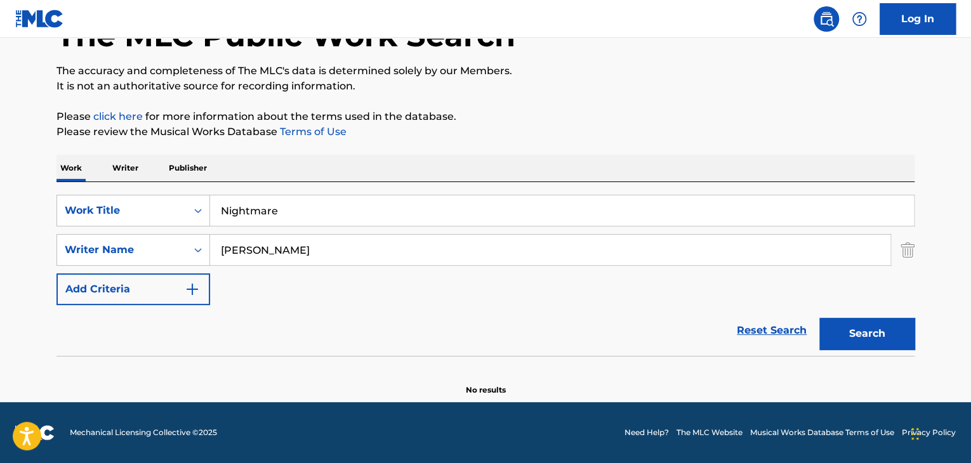
scroll to position [88, 0]
click at [861, 339] on button "Search" at bounding box center [866, 334] width 95 height 32
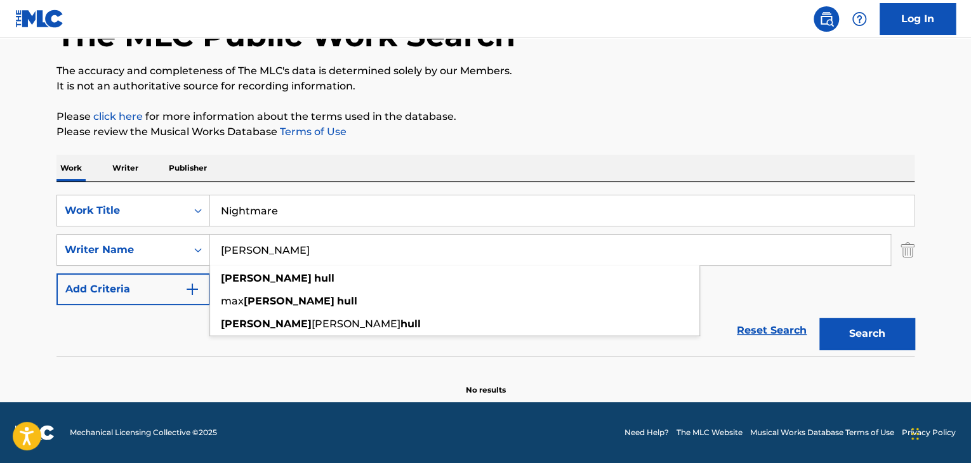
drag, startPoint x: 267, startPoint y: 248, endPoint x: 0, endPoint y: 254, distance: 266.6
click at [0, 254] on main "The MLC Public Work Search The accuracy and completeness of The MLC's data is d…" at bounding box center [485, 176] width 971 height 452
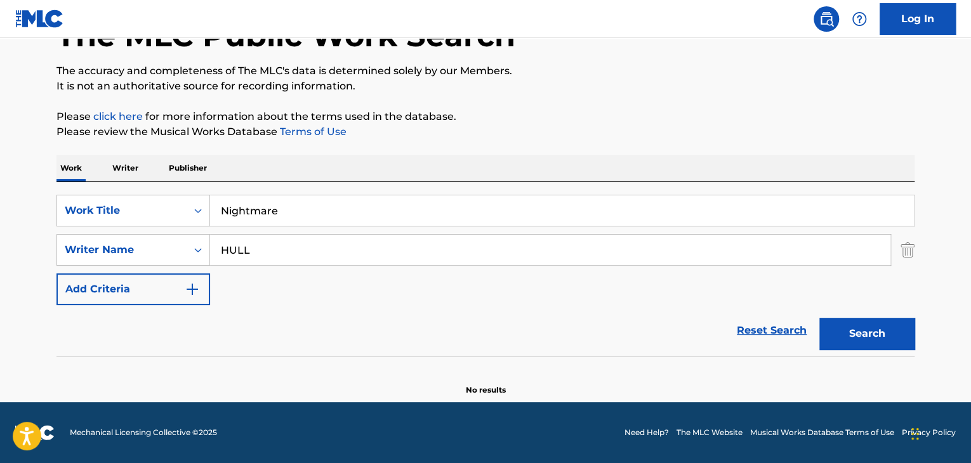
click at [637, 112] on p "Please click here for more information about the terms used in the database." at bounding box center [485, 116] width 858 height 15
click at [851, 323] on button "Search" at bounding box center [866, 334] width 95 height 32
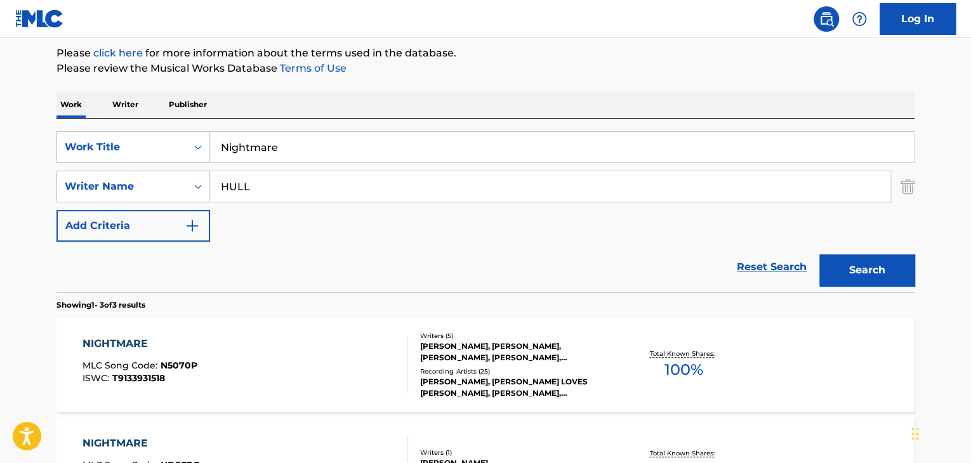
scroll to position [278, 0]
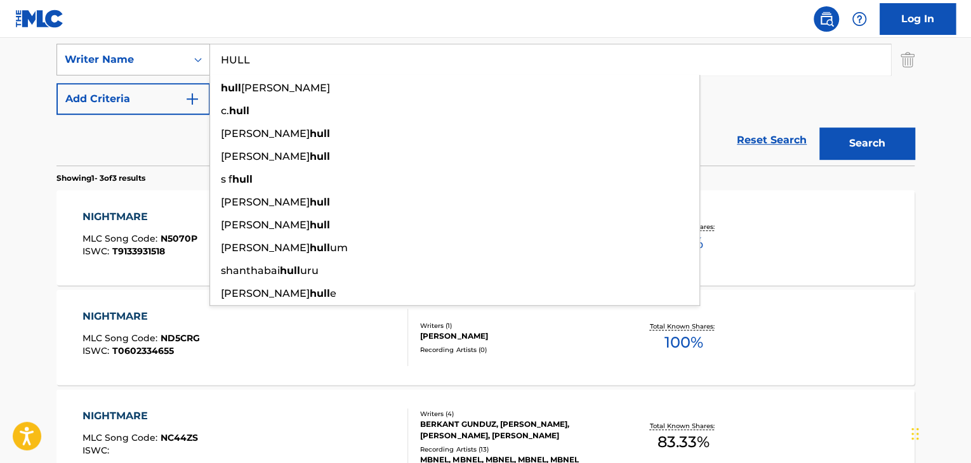
drag, startPoint x: 307, startPoint y: 62, endPoint x: 118, endPoint y: 59, distance: 189.2
click at [118, 59] on div "SearchWithCriteria7de59ae3-5d54-4857-82e3-5d6986dbe766 Writer Name [PERSON_NAME…" at bounding box center [485, 60] width 858 height 32
paste input "[PERSON_NAME]"
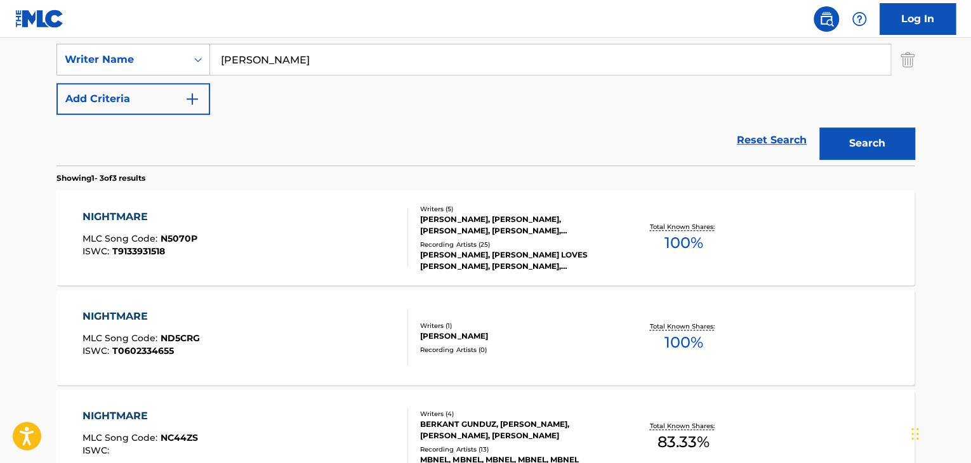
click at [8, 129] on main "The MLC Public Work Search The accuracy and completeness of The MLC's data is d…" at bounding box center [485, 155] width 971 height 791
click at [870, 142] on button "Search" at bounding box center [866, 144] width 95 height 32
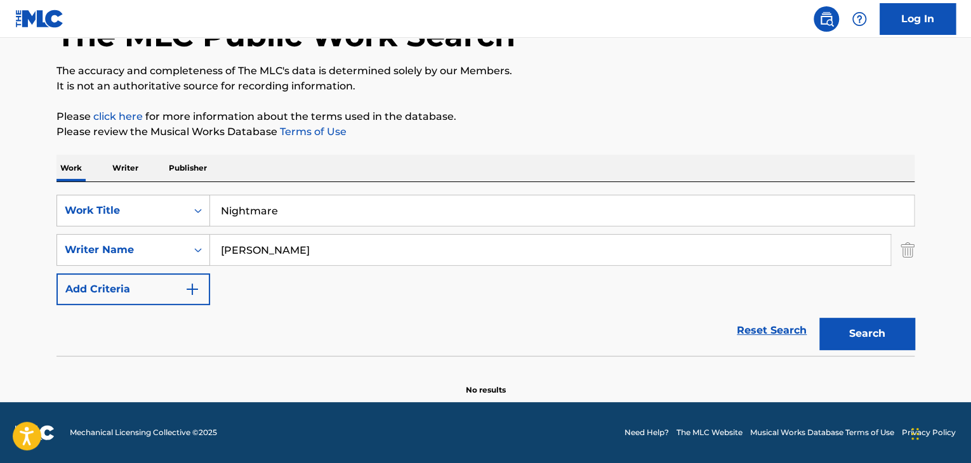
scroll to position [88, 0]
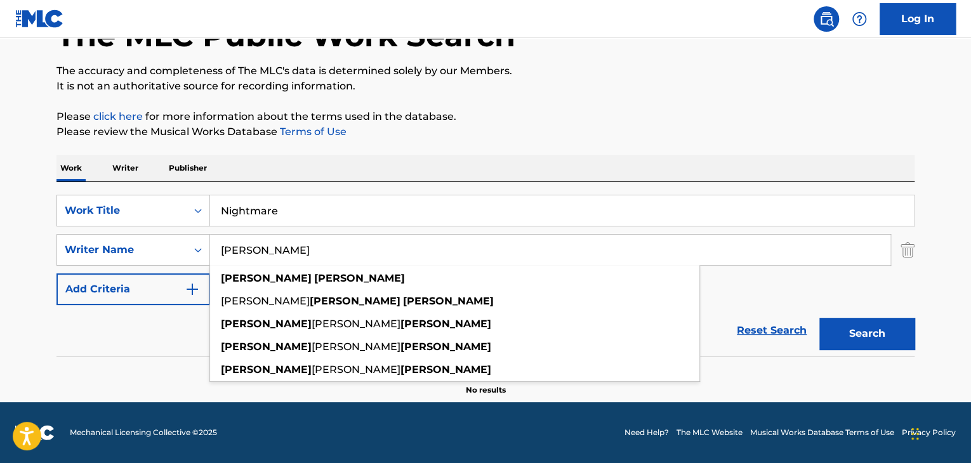
drag, startPoint x: 258, startPoint y: 249, endPoint x: 0, endPoint y: 268, distance: 258.4
click at [0, 268] on main "The MLC Public Work Search The accuracy and completeness of The MLC's data is d…" at bounding box center [485, 176] width 971 height 452
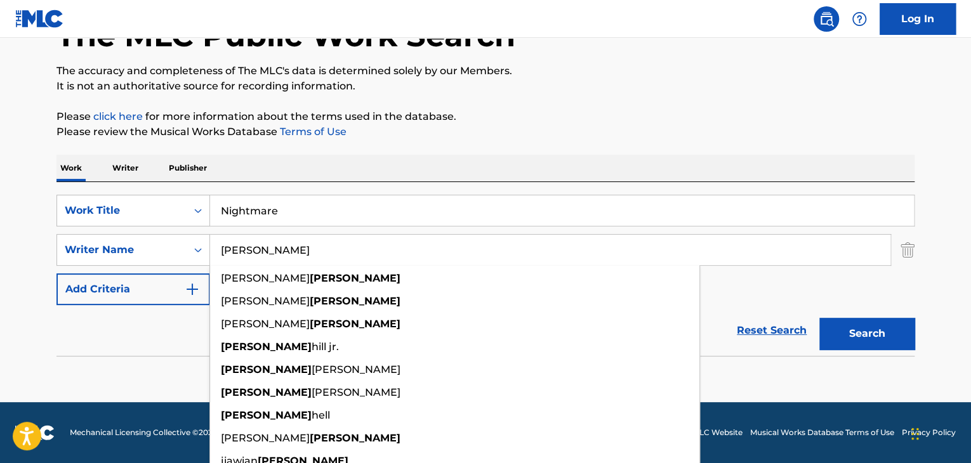
click at [774, 102] on div "The MLC Public Work Search The accuracy and completeness of The MLC's data is d…" at bounding box center [485, 189] width 889 height 414
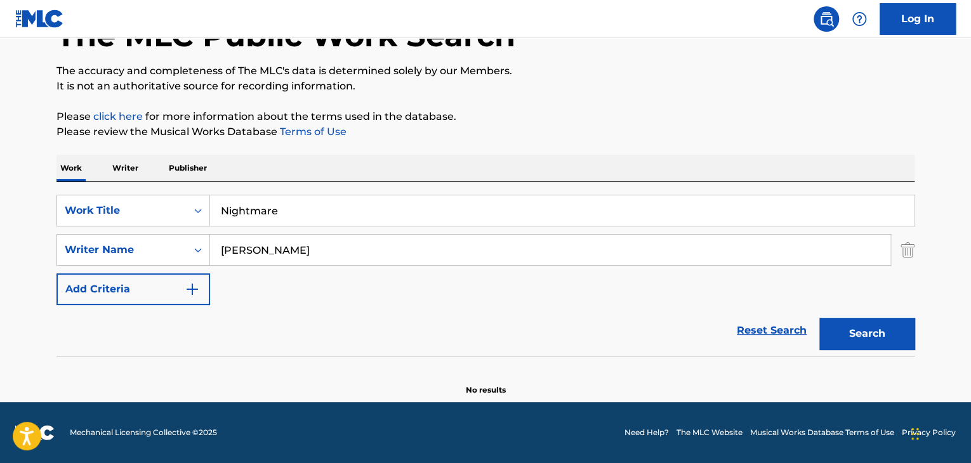
click at [868, 334] on button "Search" at bounding box center [866, 334] width 95 height 32
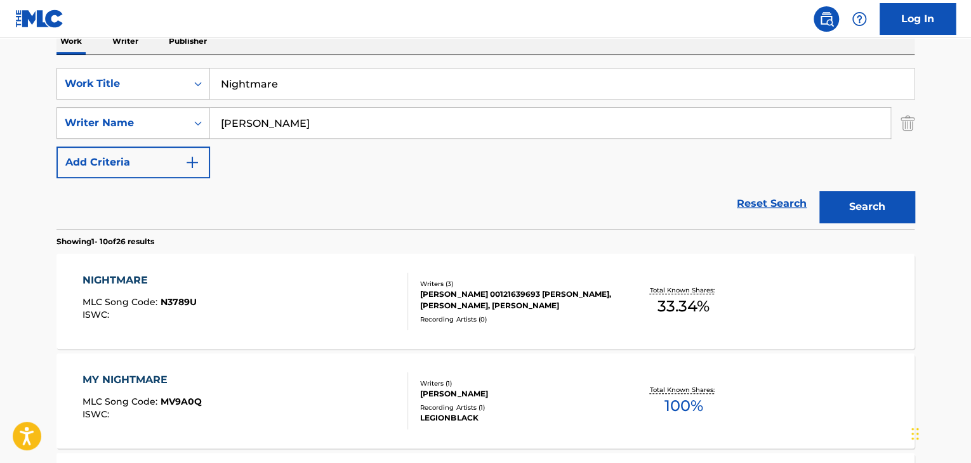
scroll to position [278, 0]
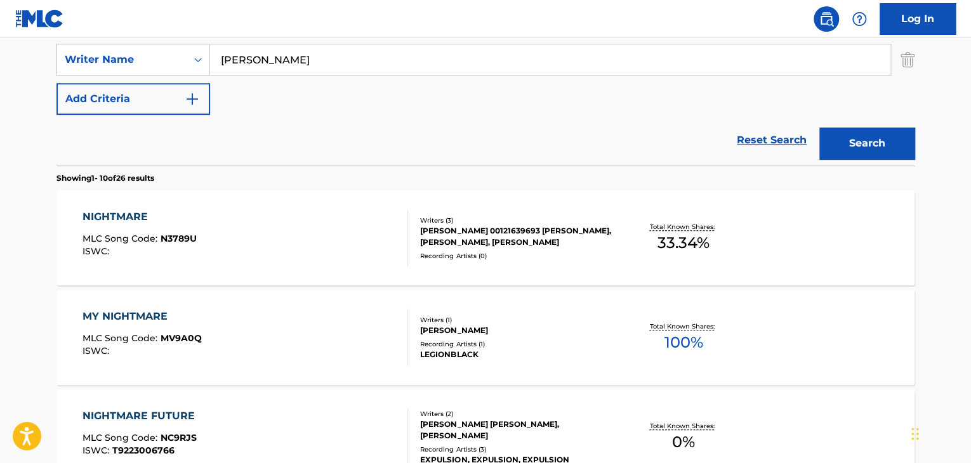
drag, startPoint x: 328, startPoint y: 58, endPoint x: 51, endPoint y: 69, distance: 277.0
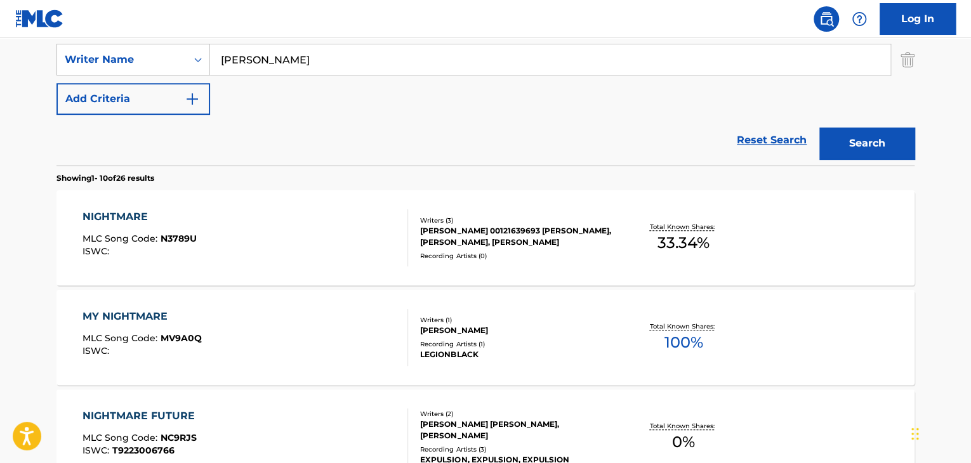
click at [893, 144] on button "Search" at bounding box center [866, 144] width 95 height 32
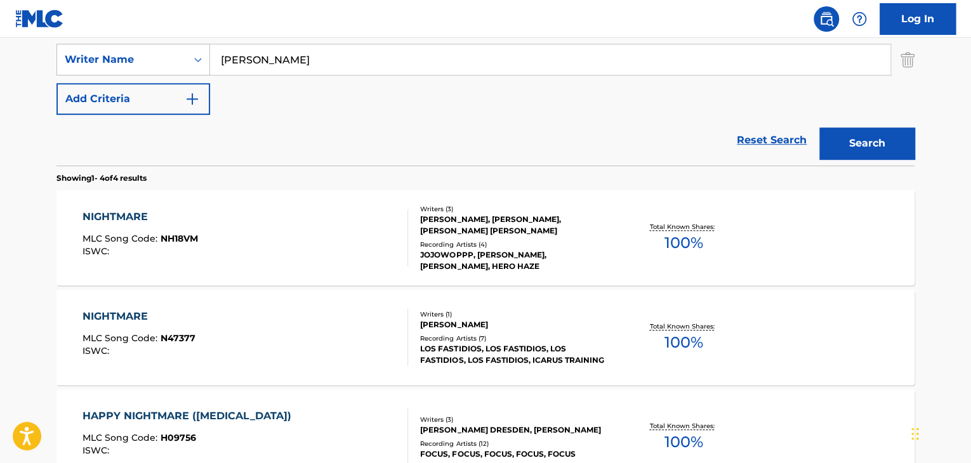
scroll to position [215, 0]
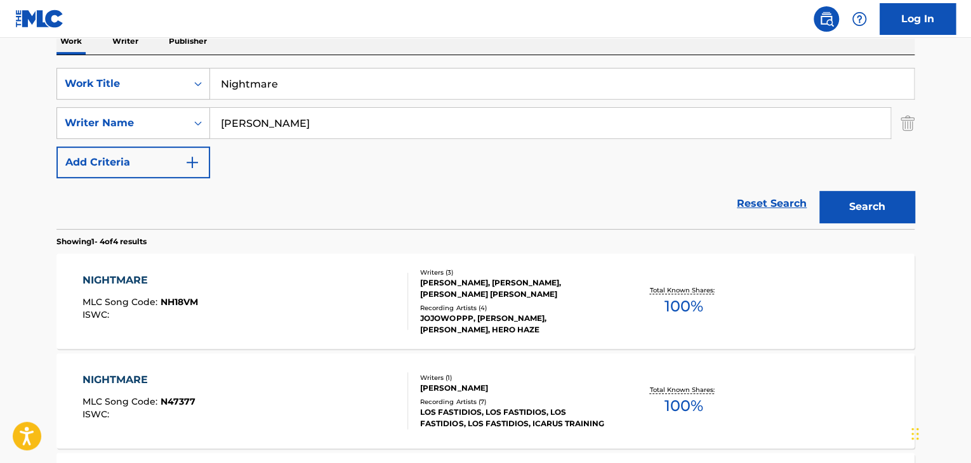
drag, startPoint x: 329, startPoint y: 127, endPoint x: 3, endPoint y: 109, distance: 327.4
click at [10, 109] on main "The MLC Public Work Search The accuracy and completeness of The MLC's data is d…" at bounding box center [485, 269] width 971 height 891
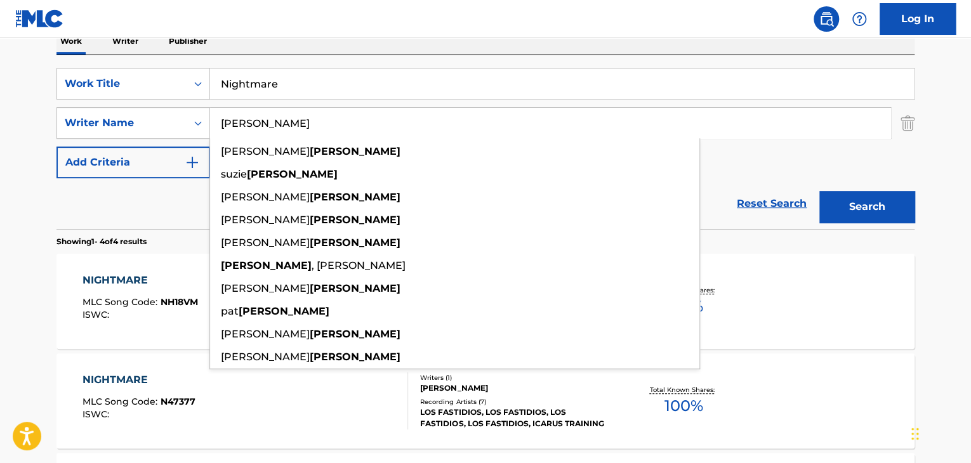
paste input "[PERSON_NAME]"
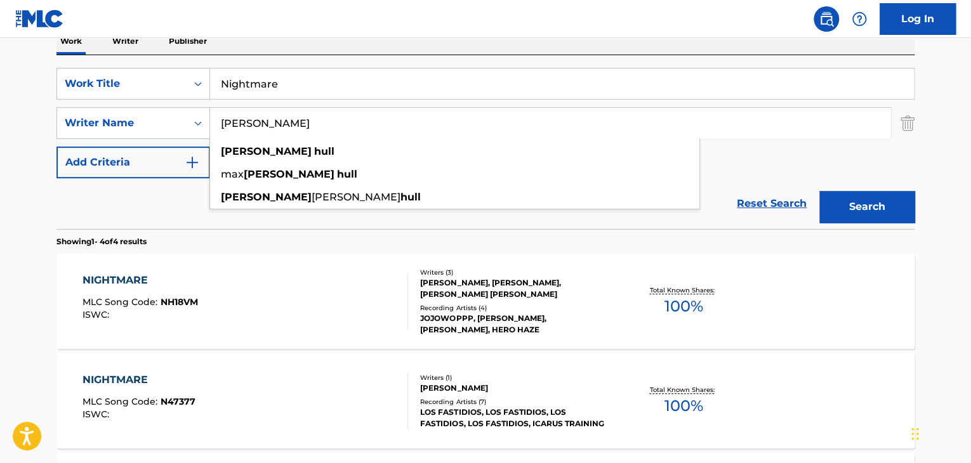
click at [17, 180] on main "The MLC Public Work Search The accuracy and completeness of The MLC's data is d…" at bounding box center [485, 269] width 971 height 891
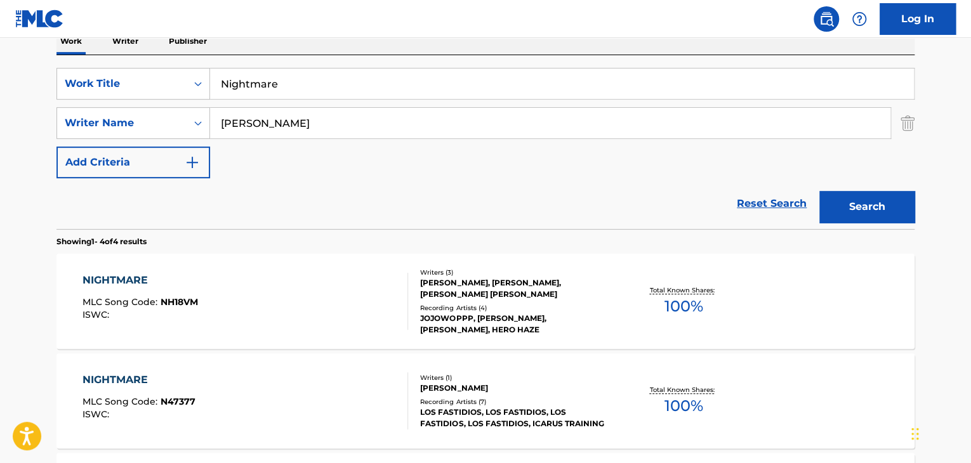
click at [865, 220] on button "Search" at bounding box center [866, 207] width 95 height 32
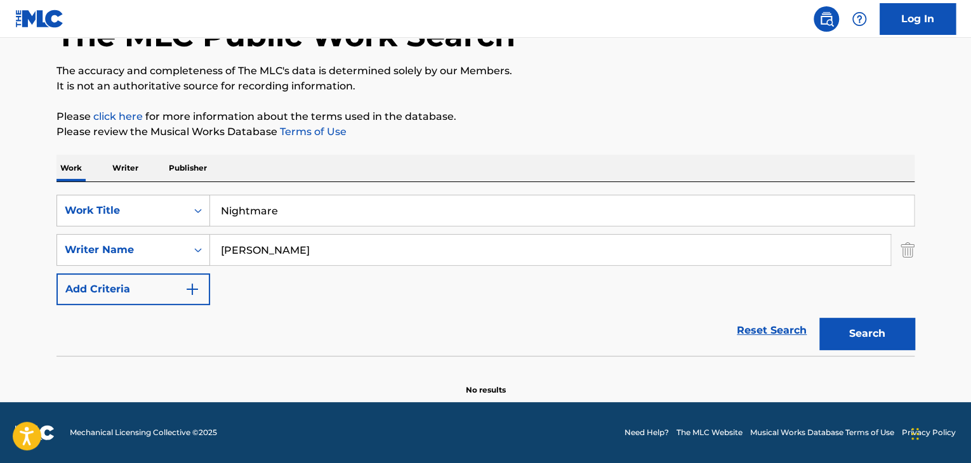
scroll to position [24, 0]
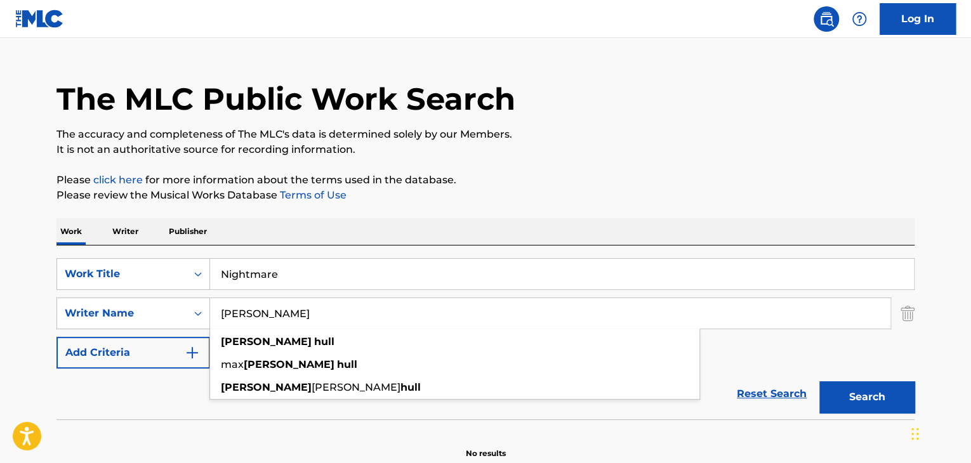
drag, startPoint x: 322, startPoint y: 312, endPoint x: 0, endPoint y: 311, distance: 321.8
click at [0, 311] on main "The MLC Public Work Search The accuracy and completeness of The MLC's data is d…" at bounding box center [485, 240] width 971 height 452
paste input "[PERSON_NAME]"
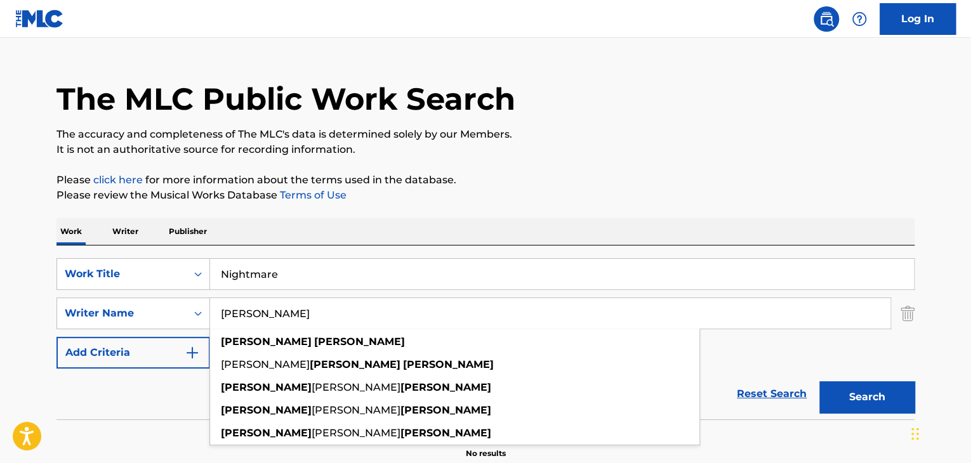
click at [569, 173] on p "Please click here for more information about the terms used in the database." at bounding box center [485, 180] width 858 height 15
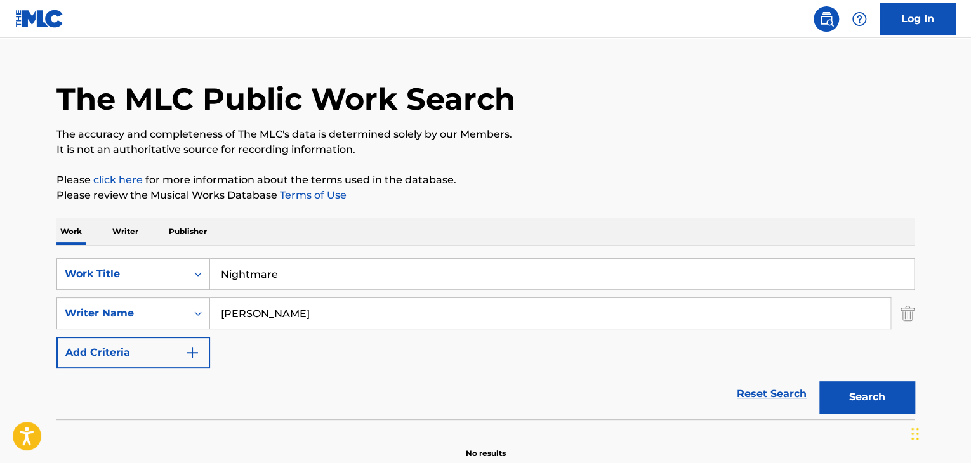
click at [863, 403] on button "Search" at bounding box center [866, 397] width 95 height 32
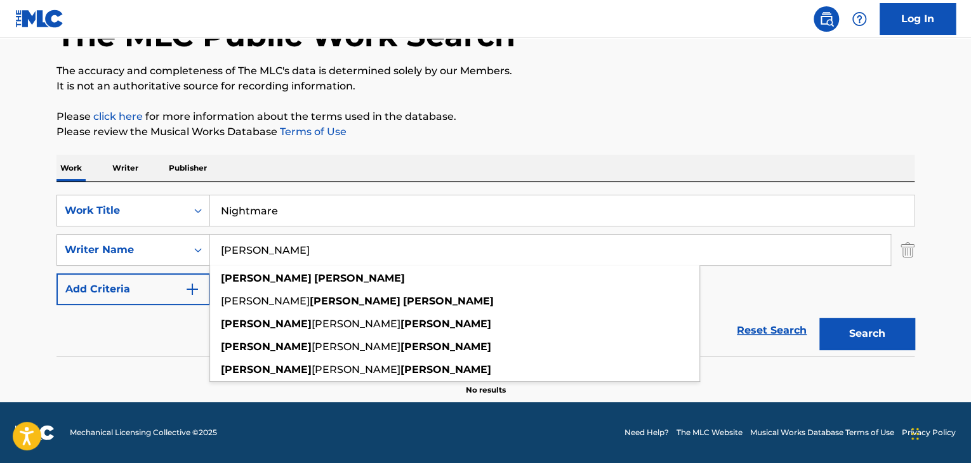
click at [253, 248] on input "[PERSON_NAME]" at bounding box center [550, 250] width 680 height 30
drag, startPoint x: 259, startPoint y: 248, endPoint x: 0, endPoint y: 247, distance: 259.0
click at [0, 250] on main "The MLC Public Work Search The accuracy and completeness of The MLC's data is d…" at bounding box center [485, 176] width 971 height 452
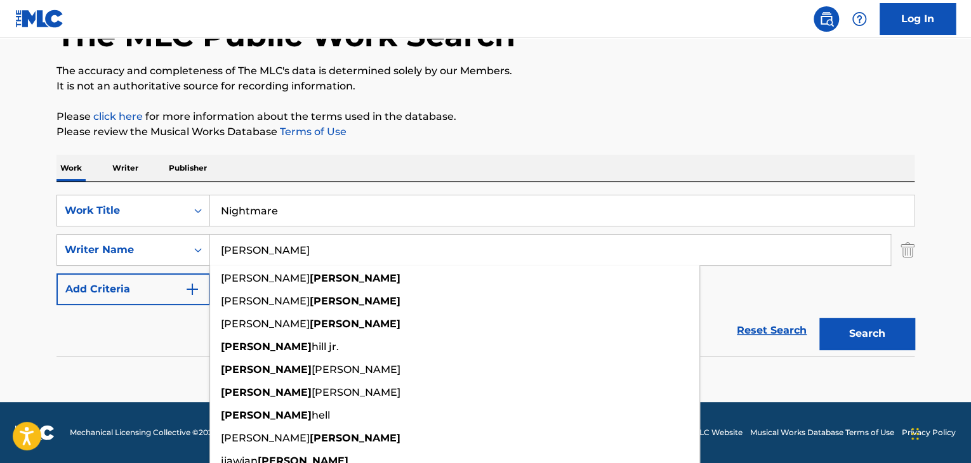
type input "[PERSON_NAME]"
click at [819, 318] on button "Search" at bounding box center [866, 334] width 95 height 32
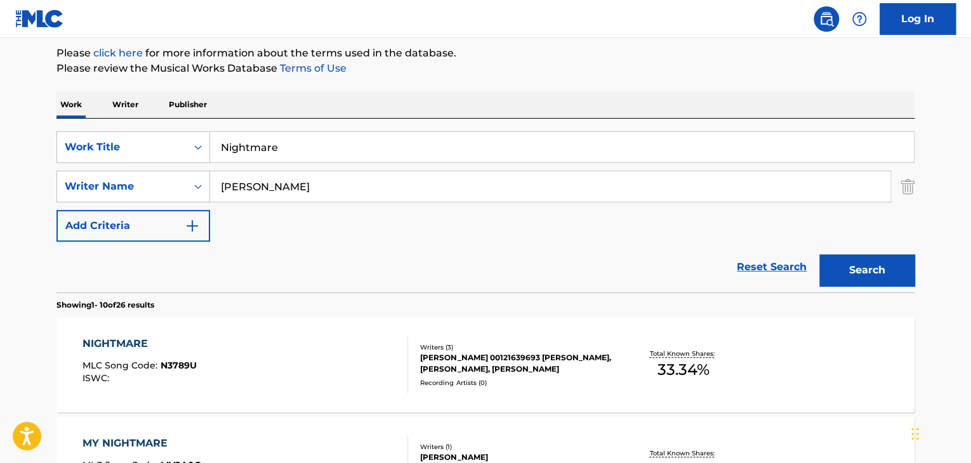
scroll to position [215, 0]
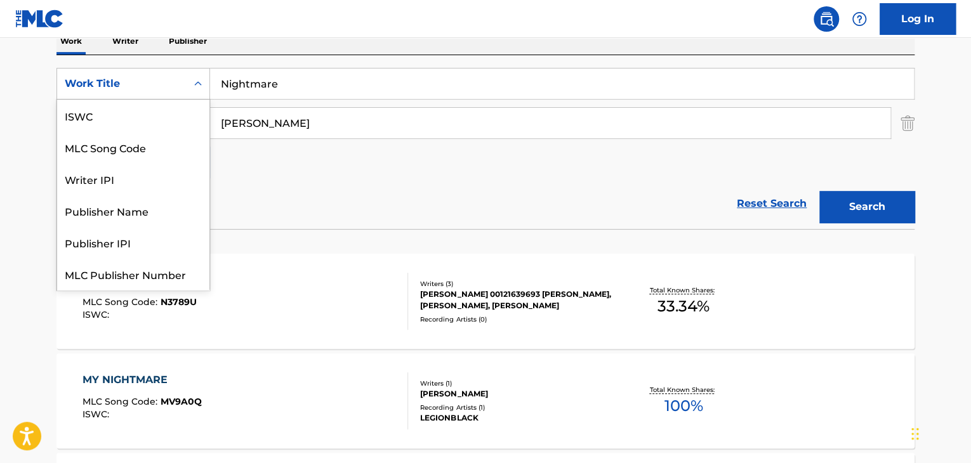
click at [128, 84] on div "Work Title" at bounding box center [122, 83] width 114 height 15
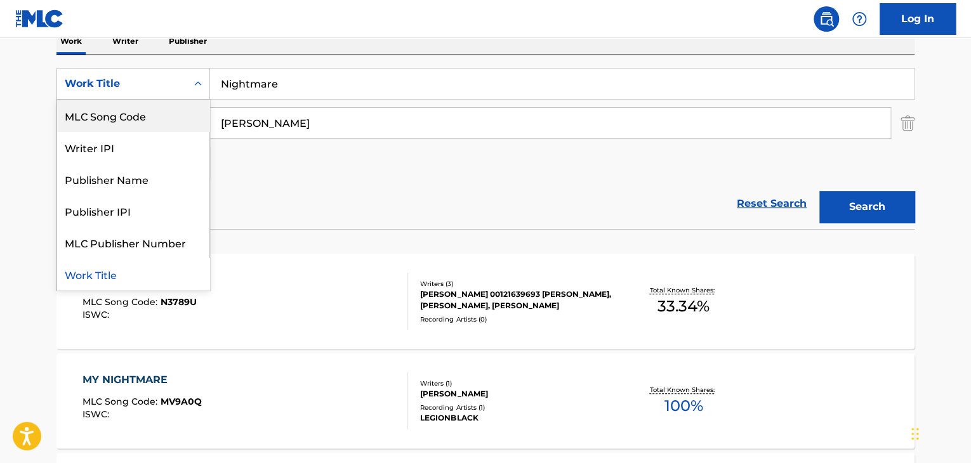
click at [135, 125] on div "MLC Song Code" at bounding box center [133, 116] width 152 height 32
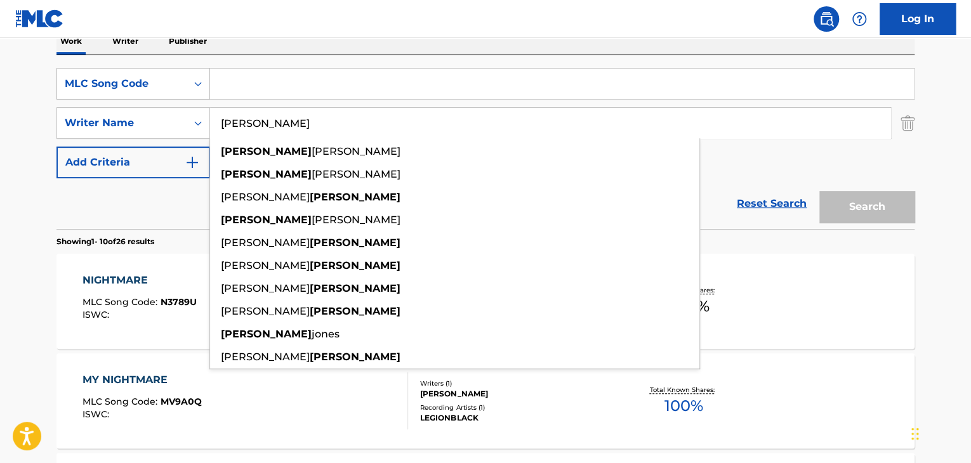
drag, startPoint x: 279, startPoint y: 133, endPoint x: 77, endPoint y: 96, distance: 205.8
click at [77, 96] on div "SearchWithCriteria050186bb-3c20-45ea-b09f-f95797b6c0f2 MLC Song Code SearchWith…" at bounding box center [485, 123] width 858 height 110
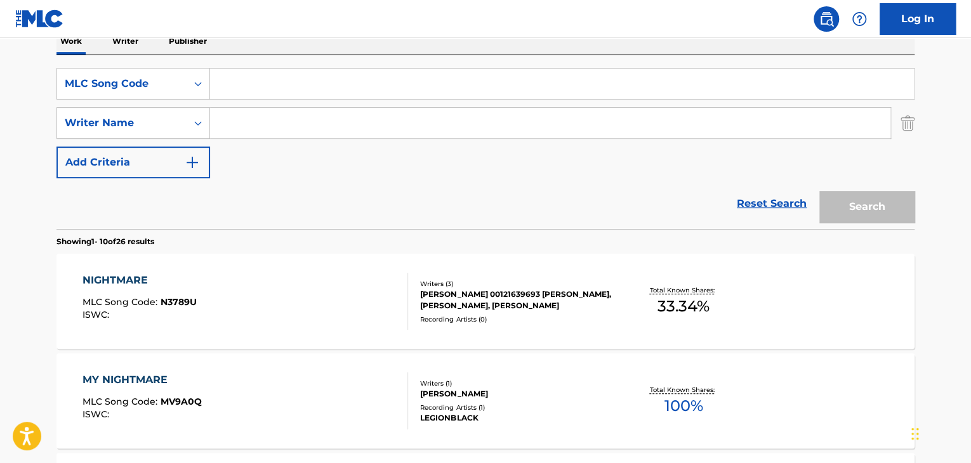
click at [265, 88] on input "Search Form" at bounding box center [562, 84] width 704 height 30
paste input "J20913"
type input "J20913"
click at [861, 208] on button "Search" at bounding box center [866, 207] width 95 height 32
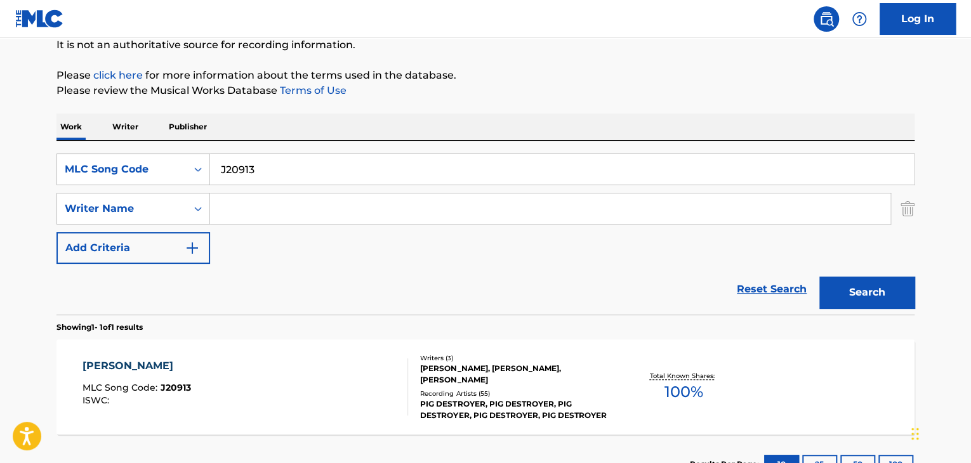
scroll to position [215, 0]
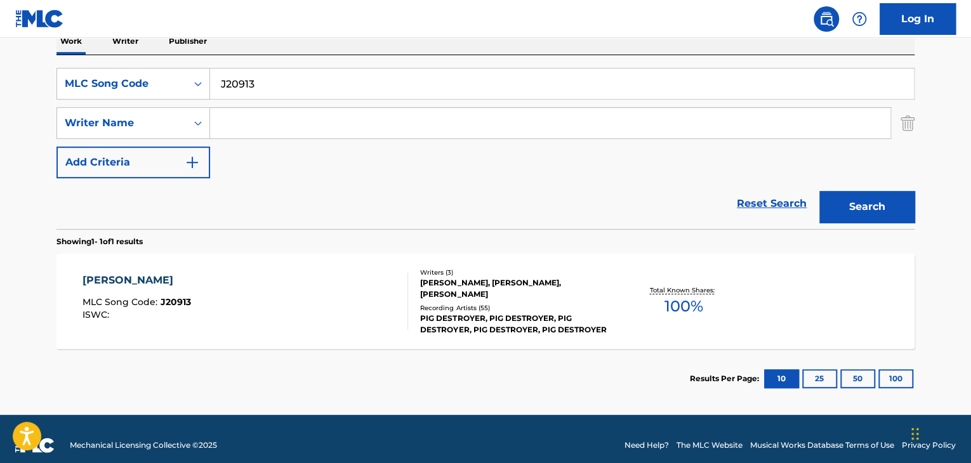
click at [114, 283] on div "[PERSON_NAME]" at bounding box center [137, 280] width 109 height 15
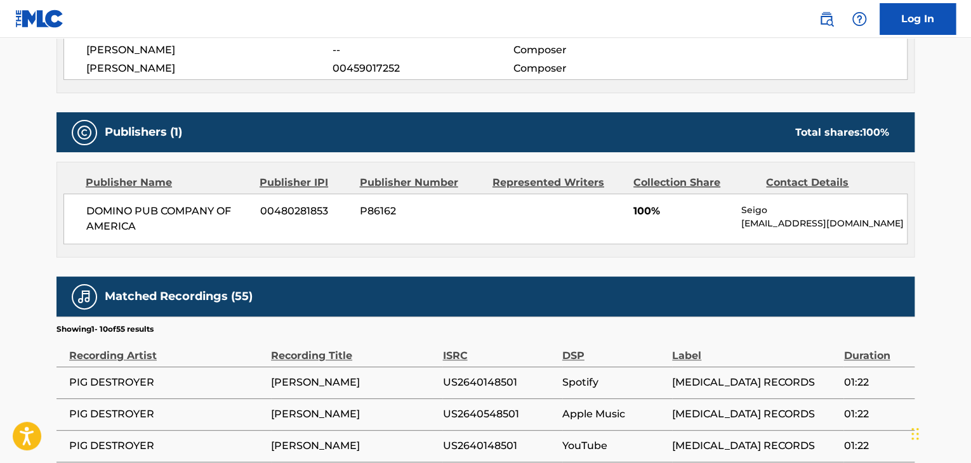
scroll to position [698, 0]
